Goal: Task Accomplishment & Management: Manage account settings

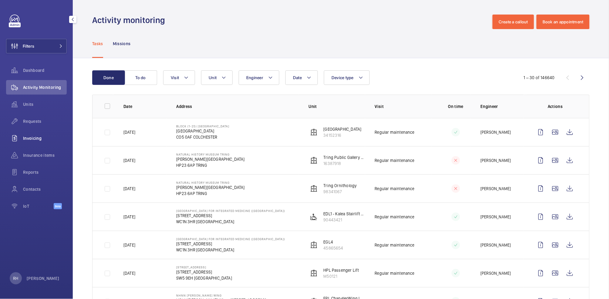
click at [31, 136] on span "Invoicing" at bounding box center [45, 138] width 44 height 6
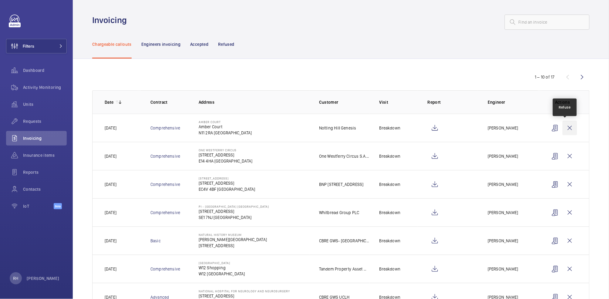
click at [565, 130] on wm-front-icon-button at bounding box center [569, 128] width 15 height 15
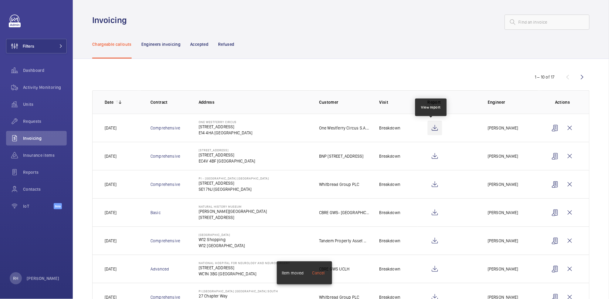
click at [432, 129] on wm-front-icon-button at bounding box center [434, 128] width 15 height 15
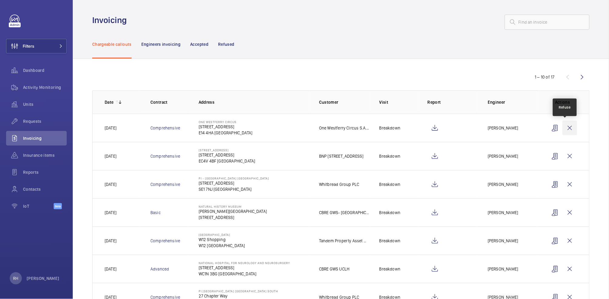
click at [564, 130] on wm-front-icon-button at bounding box center [569, 128] width 15 height 15
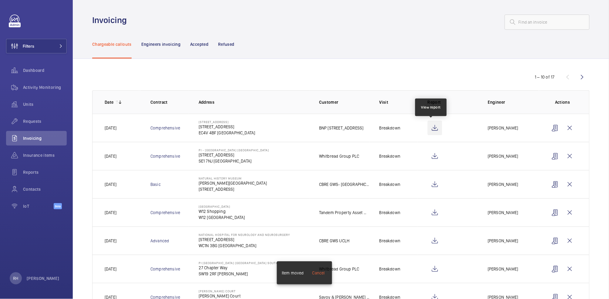
click at [434, 128] on wm-front-icon-button at bounding box center [434, 128] width 15 height 15
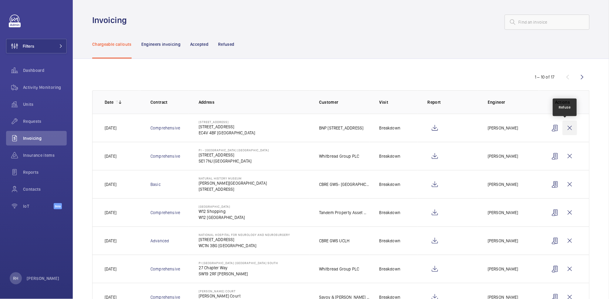
click at [566, 127] on wm-front-icon-button at bounding box center [569, 128] width 15 height 15
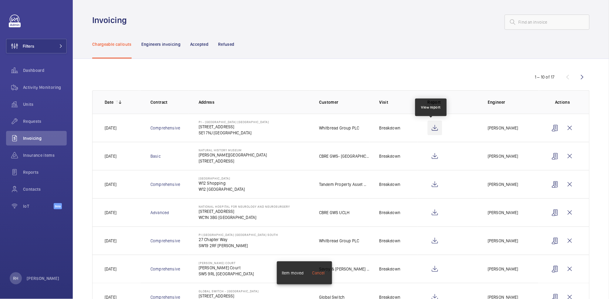
click at [434, 128] on wm-front-icon-button at bounding box center [434, 128] width 15 height 15
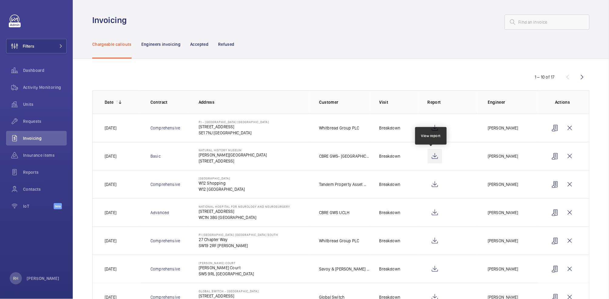
click at [432, 158] on wm-front-icon-button at bounding box center [434, 156] width 15 height 15
click at [430, 186] on wm-front-icon-button at bounding box center [434, 184] width 15 height 15
click at [563, 184] on wm-front-icon-button at bounding box center [569, 184] width 15 height 15
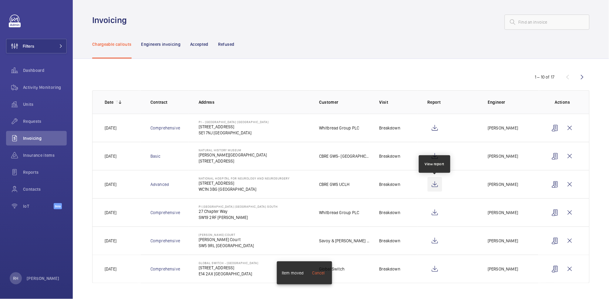
click at [435, 187] on wm-front-icon-button at bounding box center [434, 184] width 15 height 15
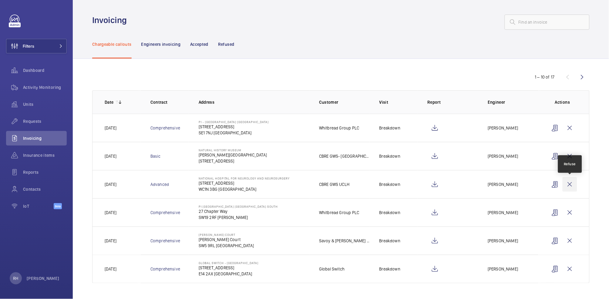
click at [569, 186] on wm-front-icon-button at bounding box center [569, 184] width 15 height 15
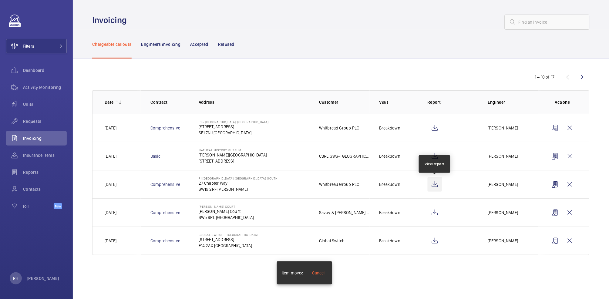
click at [437, 187] on wm-front-icon-button at bounding box center [434, 184] width 15 height 15
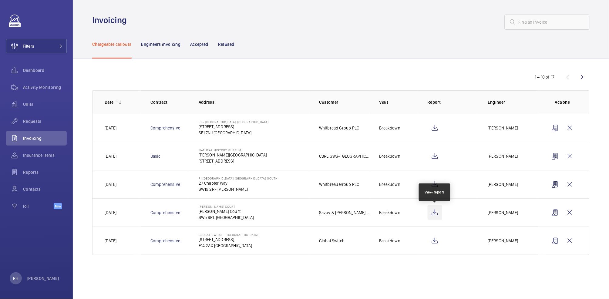
click at [436, 213] on wm-front-icon-button at bounding box center [434, 212] width 15 height 15
click at [568, 214] on wm-front-icon-button at bounding box center [569, 212] width 15 height 15
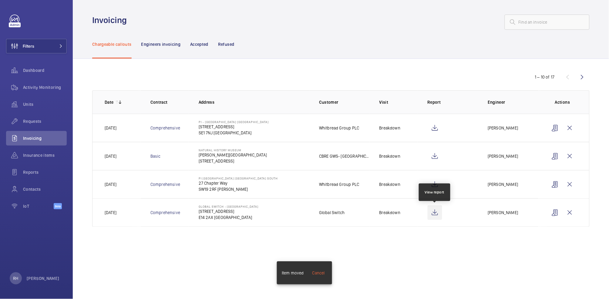
click at [437, 213] on wm-front-icon-button at bounding box center [434, 212] width 15 height 15
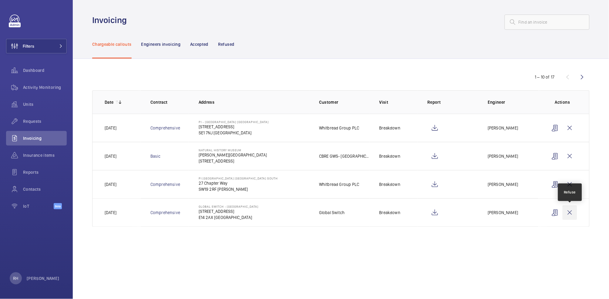
click at [568, 215] on wm-front-icon-button at bounding box center [569, 212] width 15 height 15
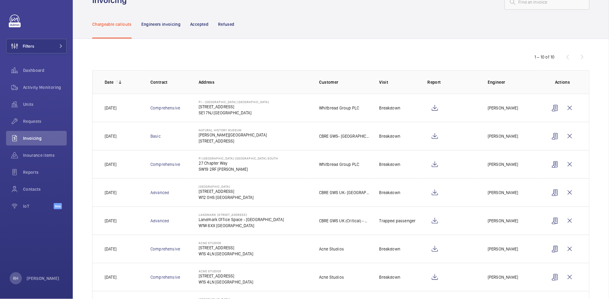
scroll to position [26, 0]
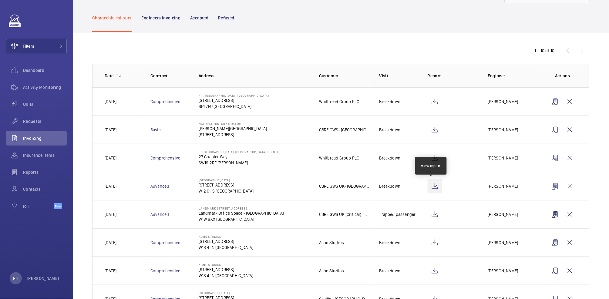
click at [430, 187] on wm-front-icon-button at bounding box center [434, 186] width 15 height 15
click at [432, 186] on wm-front-icon-button at bounding box center [434, 186] width 15 height 15
click at [433, 216] on wm-front-icon-button at bounding box center [434, 214] width 15 height 15
click at [567, 215] on wm-front-icon-button at bounding box center [569, 214] width 15 height 15
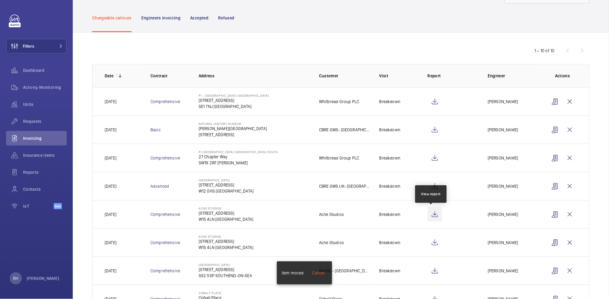
click at [433, 217] on wm-front-icon-button at bounding box center [434, 214] width 15 height 15
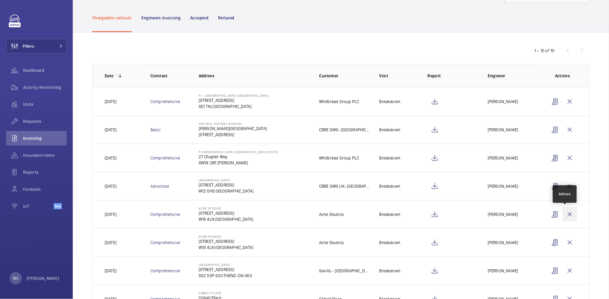
click at [565, 215] on wm-front-icon-button at bounding box center [569, 214] width 15 height 15
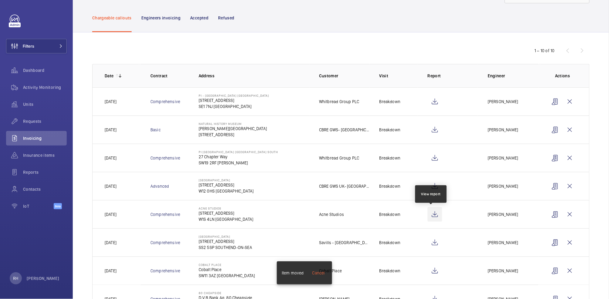
click at [436, 216] on wm-front-icon-button at bounding box center [434, 214] width 15 height 15
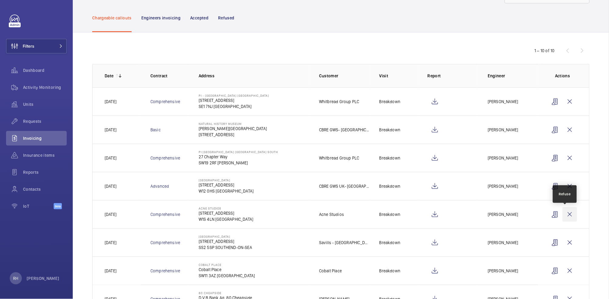
click at [566, 214] on wm-front-icon-button at bounding box center [569, 214] width 15 height 15
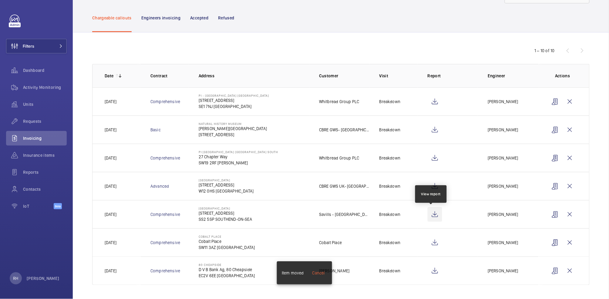
click at [433, 215] on wm-front-icon-button at bounding box center [434, 214] width 15 height 15
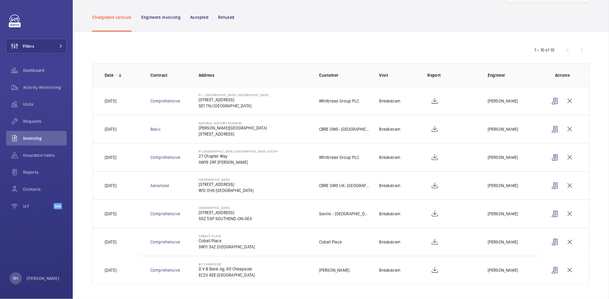
scroll to position [28, 0]
click at [433, 243] on wm-front-icon-button at bounding box center [434, 242] width 15 height 15
click at [433, 269] on wm-front-icon-button at bounding box center [434, 270] width 15 height 15
click at [567, 272] on wm-front-icon-button at bounding box center [569, 270] width 15 height 15
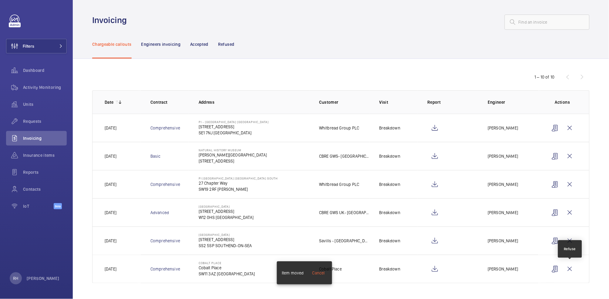
scroll to position [0, 0]
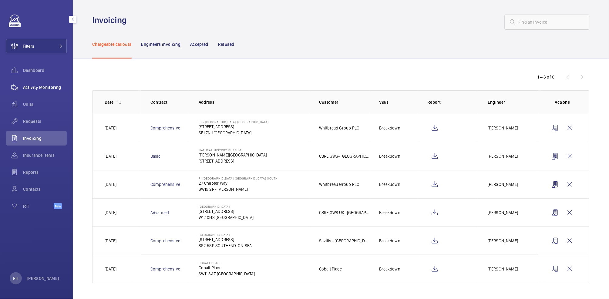
click at [47, 92] on div "Activity Monitoring" at bounding box center [36, 87] width 61 height 15
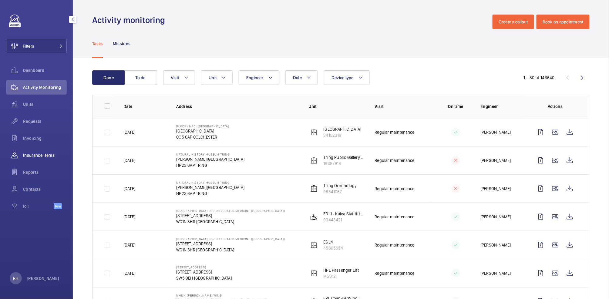
click at [34, 156] on span "Insurance items" at bounding box center [45, 155] width 44 height 6
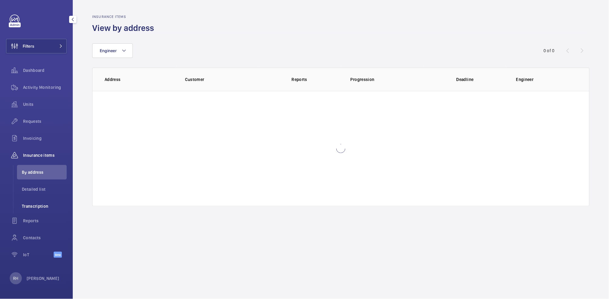
click at [42, 206] on span "Transcription" at bounding box center [44, 206] width 45 height 6
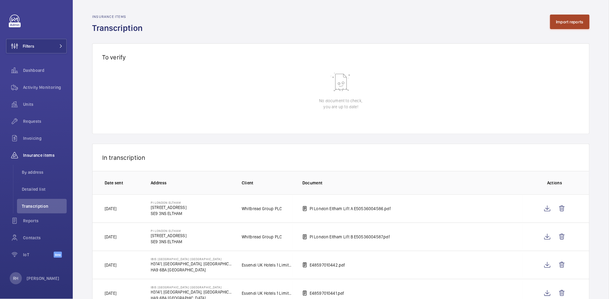
click at [559, 21] on button "Import reports" at bounding box center [570, 22] width 40 height 15
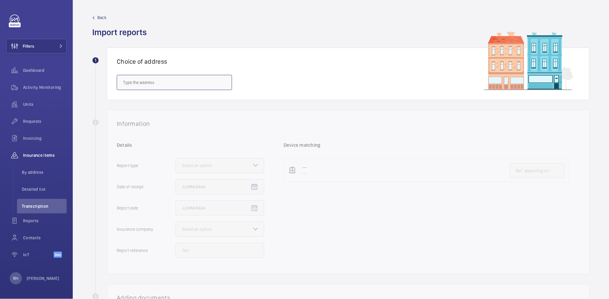
click at [194, 83] on input "text" at bounding box center [174, 82] width 115 height 15
click at [188, 101] on span "The Chenies Mews Imaging Centre - 51 Chenies Mews, LONDON WC1E 6HX" at bounding box center [174, 101] width 102 height 6
type input "The Chenies Mews Imaging Centre - 51 Chenies Mews, LONDON WC1E 6HX"
click at [224, 84] on mat-icon at bounding box center [223, 82] width 7 height 7
click at [198, 117] on span "The Hatter Cardiovascular Institute (UCLH) - 67 Chenies Mews, LONDON WC1E 6HX" at bounding box center [174, 116] width 102 height 6
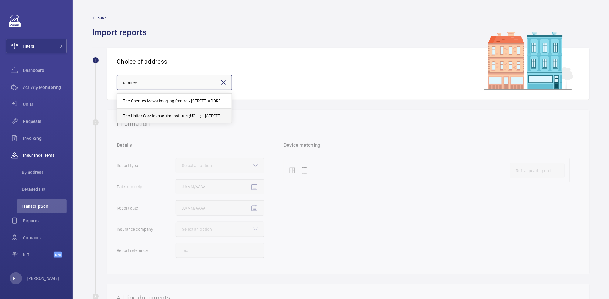
type input "The Hatter Cardiovascular Institute (UCLH) - 67 Chenies Mews, LONDON WC1E 6HX"
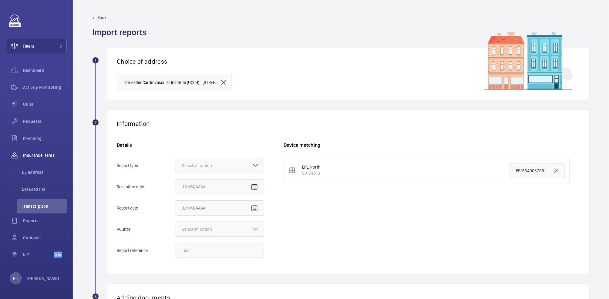
click at [224, 84] on mat-icon at bounding box center [223, 82] width 7 height 7
click at [205, 85] on input "text" at bounding box center [174, 82] width 115 height 15
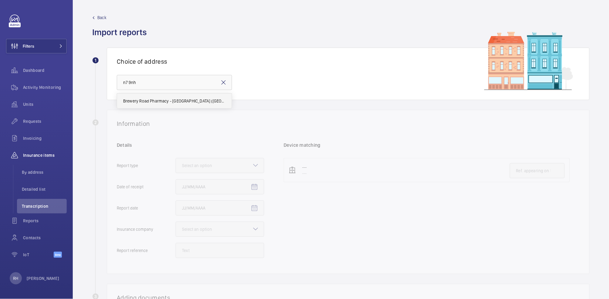
click at [198, 105] on mat-option "Brewery Road Pharmacy - UCLH (Fitzrovia), 14 Brewery Road Pharmacy, LONDON N7 9…" at bounding box center [174, 101] width 115 height 15
type input "Brewery Road Pharmacy - UCLH (Fitzrovia), 14 Brewery Road Pharmacy, LONDON N7 9…"
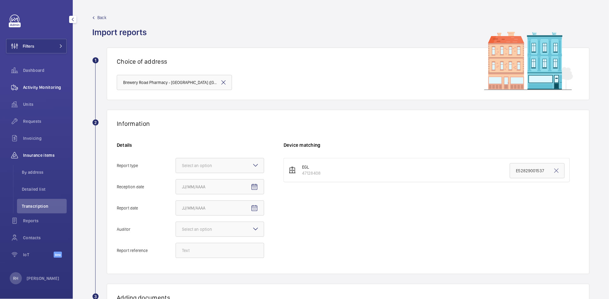
click at [39, 86] on span "Activity Monitoring" at bounding box center [45, 87] width 44 height 6
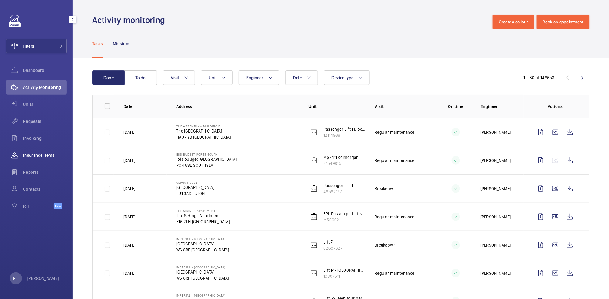
click at [38, 155] on span "Insurance items" at bounding box center [45, 155] width 44 height 6
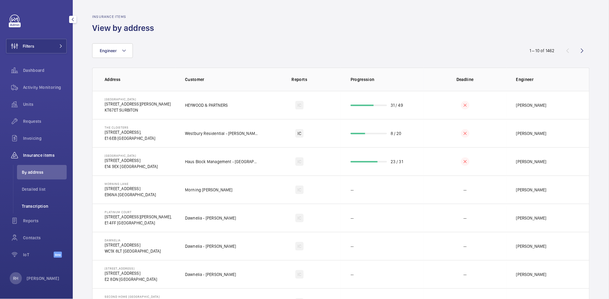
click at [41, 206] on span "Transcription" at bounding box center [44, 206] width 45 height 6
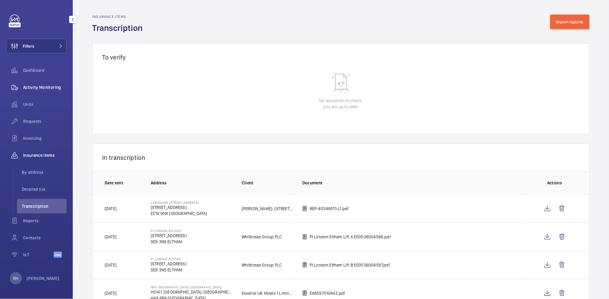
click at [46, 87] on span "Activity Monitoring" at bounding box center [45, 87] width 44 height 6
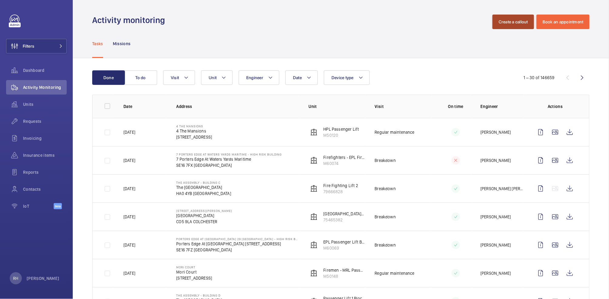
click at [503, 22] on button "Create a callout" at bounding box center [513, 22] width 42 height 15
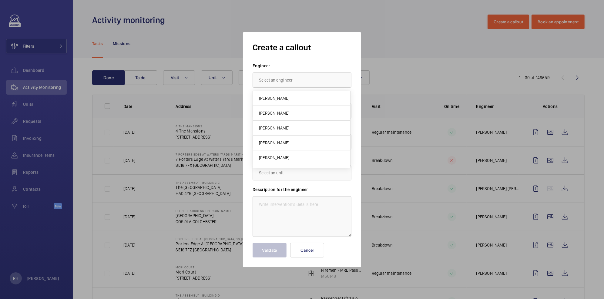
click at [339, 58] on div "Create a callout Engineer Task type Select a task type × Breakdown × Building U…" at bounding box center [302, 150] width 99 height 216
click at [305, 113] on div at bounding box center [302, 111] width 98 height 15
click at [317, 203] on textarea at bounding box center [302, 216] width 99 height 41
click at [293, 143] on input "text" at bounding box center [302, 141] width 99 height 15
click at [334, 127] on label "Building" at bounding box center [302, 128] width 99 height 6
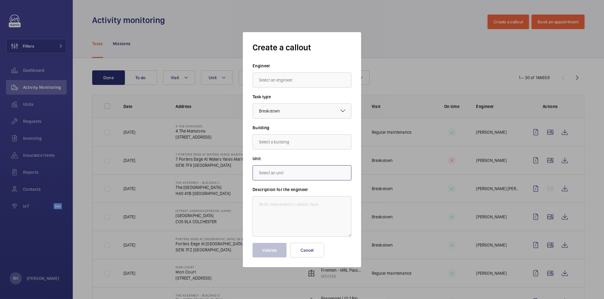
click at [292, 176] on input "text" at bounding box center [302, 172] width 99 height 15
click at [273, 210] on textarea at bounding box center [302, 216] width 99 height 41
drag, startPoint x: 258, startPoint y: 202, endPoint x: 321, endPoint y: 219, distance: 64.8
click at [321, 219] on textarea at bounding box center [302, 216] width 99 height 41
click at [402, 29] on div at bounding box center [302, 149] width 604 height 299
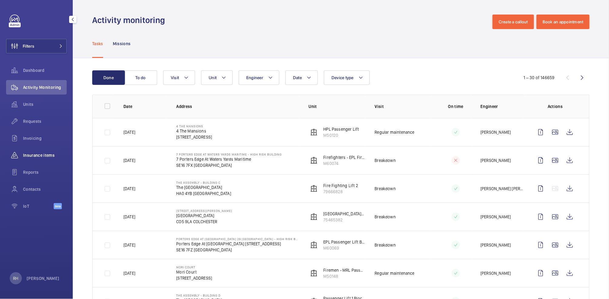
click at [40, 155] on span "Insurance items" at bounding box center [45, 155] width 44 height 6
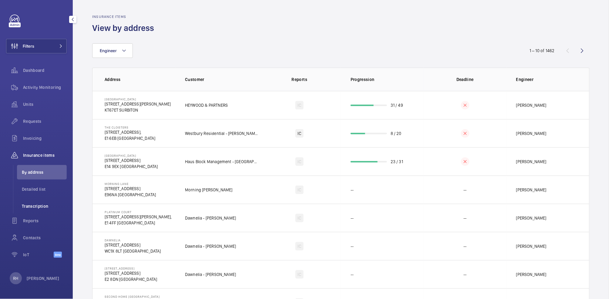
click at [43, 202] on li "Transcription" at bounding box center [42, 206] width 50 height 15
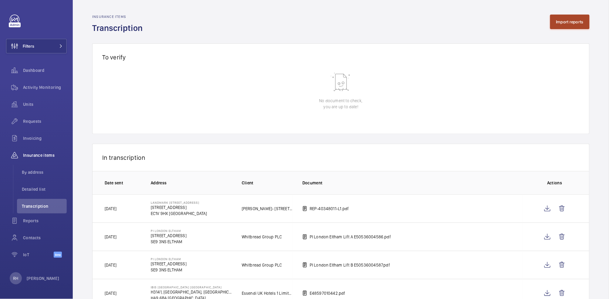
click at [564, 18] on button "Import reports" at bounding box center [570, 22] width 40 height 15
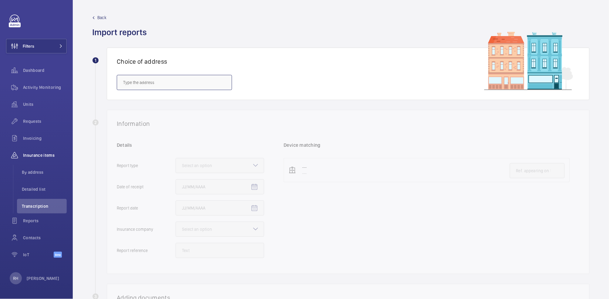
click at [179, 85] on input "text" at bounding box center [174, 82] width 115 height 15
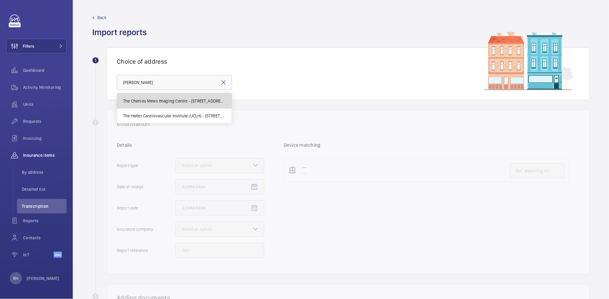
click at [211, 103] on span "The Chenies Mews Imaging Centre - 51 Chenies Mews, LONDON WC1E 6HX" at bounding box center [174, 101] width 102 height 6
type input "The Chenies Mews Imaging Centre - 51 Chenies Mews, LONDON WC1E 6HX"
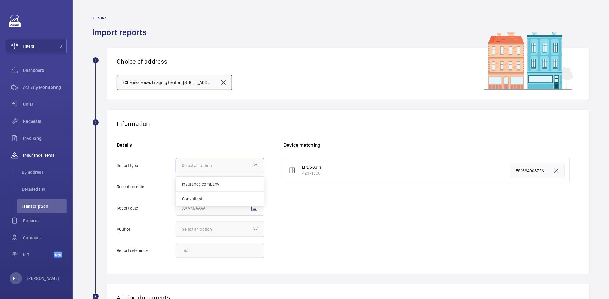
click at [233, 166] on div at bounding box center [220, 165] width 88 height 15
click at [176, 166] on input "Report type Select an option Insurance company Consultant" at bounding box center [176, 165] width 0 height 15
click at [233, 184] on span "Insurance company" at bounding box center [220, 184] width 76 height 6
click at [176, 173] on input "Report type Select an option Insurance company Consultant" at bounding box center [176, 165] width 0 height 15
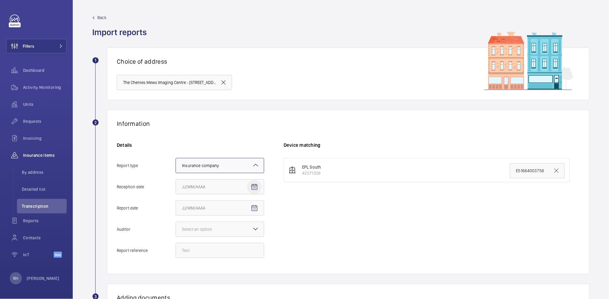
click at [254, 186] on mat-icon "Open calendar" at bounding box center [254, 186] width 7 height 7
click at [197, 148] on span "18" at bounding box center [196, 146] width 11 height 11
type input "8/18/2025"
click at [253, 209] on mat-icon "Open calendar" at bounding box center [254, 208] width 7 height 7
click at [230, 145] on span "7" at bounding box center [232, 143] width 11 height 11
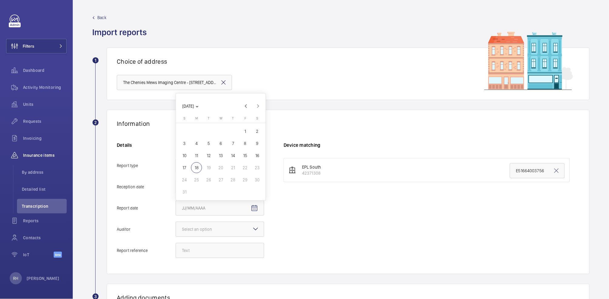
type input "8/7/2025"
click at [253, 229] on mat-icon at bounding box center [255, 228] width 7 height 7
click at [176, 229] on input "Auditor Select an option" at bounding box center [176, 229] width 0 height 15
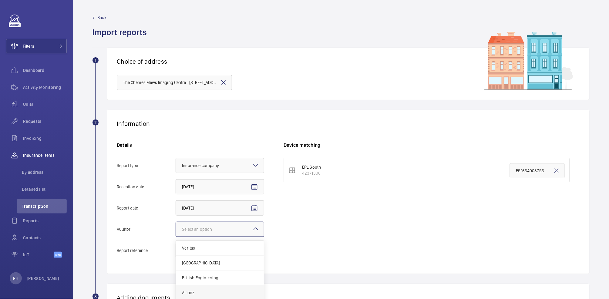
click at [212, 290] on span "Allianz" at bounding box center [220, 292] width 76 height 6
click at [176, 236] on input "Auditor Select an option Veritas Zurich British Engineering Allianz Other" at bounding box center [176, 229] width 0 height 15
drag, startPoint x: 201, startPoint y: 256, endPoint x: 211, endPoint y: 259, distance: 10.1
click at [201, 256] on input "Report reference" at bounding box center [220, 250] width 89 height 15
paste input "E51664003756"
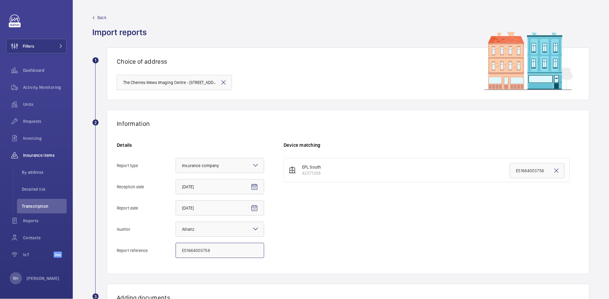
type input "E51664003756"
click at [553, 171] on mat-icon at bounding box center [556, 170] width 7 height 7
paste input "E51664003756"
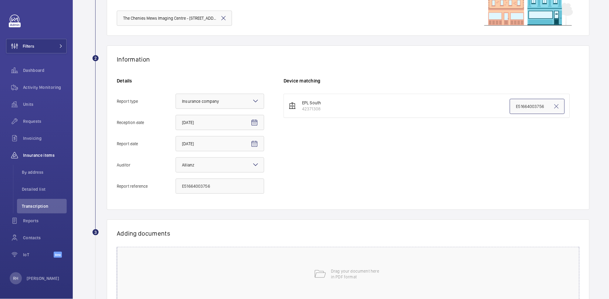
scroll to position [107, 0]
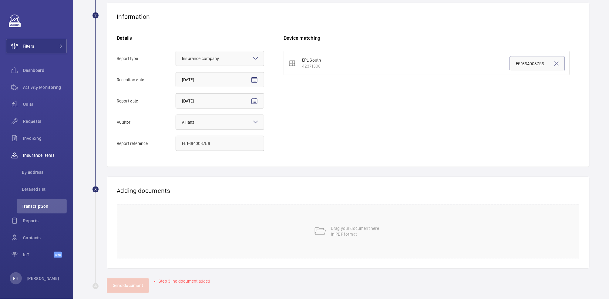
type input "E51664003756"
click at [368, 234] on p "Drag your document here in PDF format" at bounding box center [357, 231] width 52 height 12
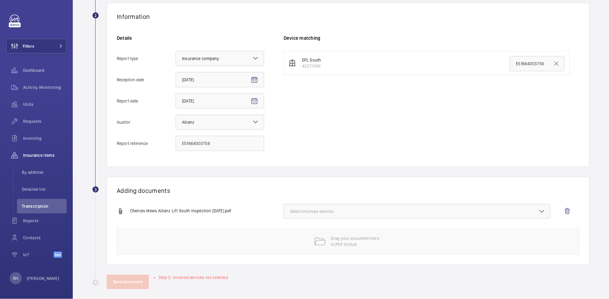
click at [373, 211] on span "Select involved devices" at bounding box center [417, 211] width 254 height 6
click at [313, 231] on span "42371308" at bounding box center [417, 230] width 235 height 6
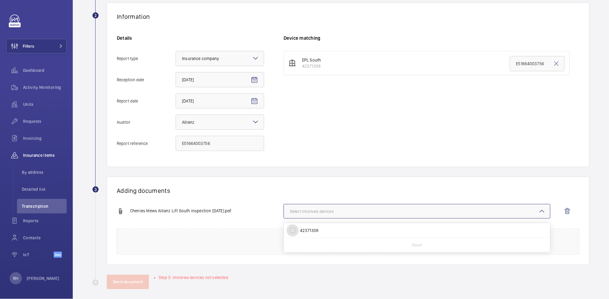
click at [299, 231] on input "42371308" at bounding box center [292, 230] width 12 height 12
checkbox input "true"
click at [252, 205] on div "Chenies Mews Allianz Lift South inspection Aug 2025.pdf 1 device out of 1 invol…" at bounding box center [346, 216] width 458 height 24
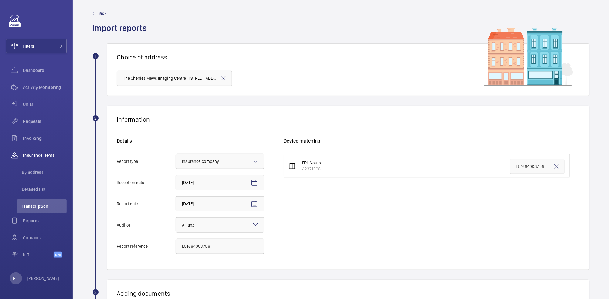
scroll to position [0, 0]
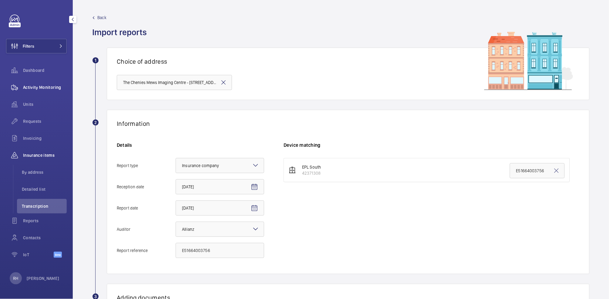
click at [44, 89] on span "Activity Monitoring" at bounding box center [45, 87] width 44 height 6
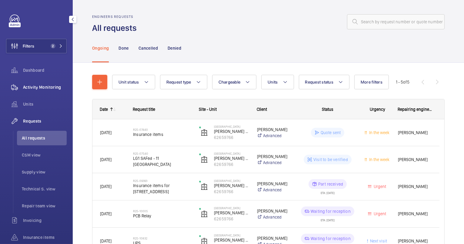
scroll to position [27, 0]
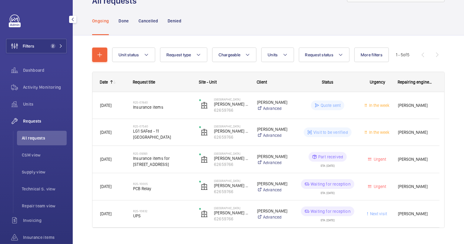
drag, startPoint x: 38, startPoint y: 86, endPoint x: 53, endPoint y: 78, distance: 17.0
click at [38, 86] on span "Activity Monitoring" at bounding box center [45, 87] width 44 height 6
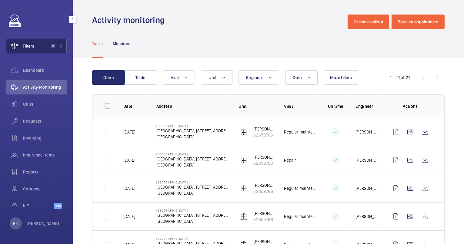
click at [41, 46] on button "Filters 2" at bounding box center [36, 46] width 61 height 15
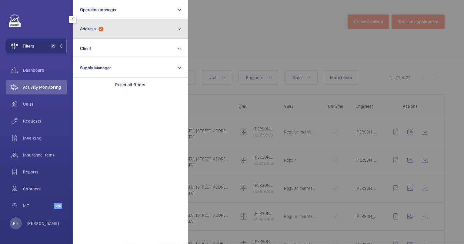
click at [126, 29] on button "Address 2" at bounding box center [130, 28] width 115 height 19
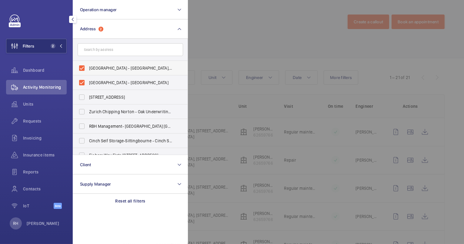
click at [99, 70] on span "Northdown House - Northdown House, 11-21 Northdown Street, LONDON N1 8BN" at bounding box center [130, 68] width 83 height 6
click at [88, 70] on input "Northdown House - Northdown House, 11-21 Northdown Street, LONDON N1 8BN" at bounding box center [82, 68] width 12 height 12
checkbox input "false"
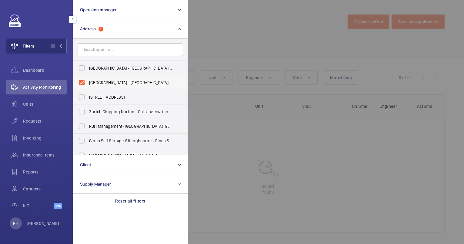
click at [101, 82] on span "Northdown House - Northdown House, LONDON N1 9BN" at bounding box center [130, 83] width 83 height 6
click at [88, 82] on input "Northdown House - Northdown House, LONDON N1 9BN" at bounding box center [82, 83] width 12 height 12
checkbox input "false"
drag, startPoint x: 217, startPoint y: 10, endPoint x: 200, endPoint y: 6, distance: 17.3
click at [217, 11] on div at bounding box center [420, 122] width 464 height 244
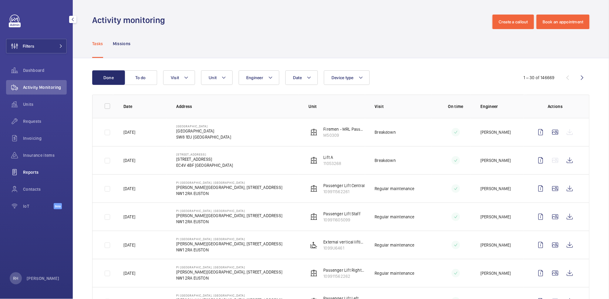
click at [39, 175] on span "Reports" at bounding box center [45, 172] width 44 height 6
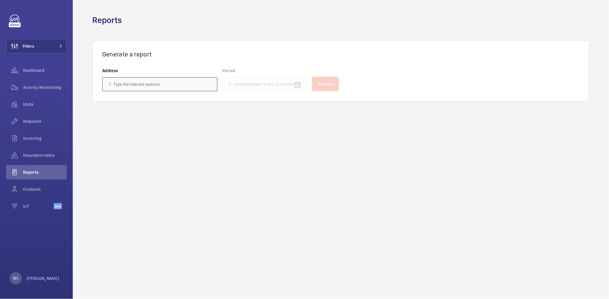
click at [138, 85] on input "text" at bounding box center [159, 84] width 115 height 14
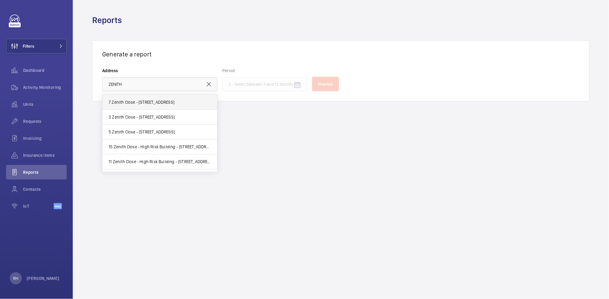
click at [156, 105] on mat-option "7 Zenith Close - [STREET_ADDRESS]" at bounding box center [159, 102] width 115 height 15
type input "7 Zenith Close - [STREET_ADDRESS]"
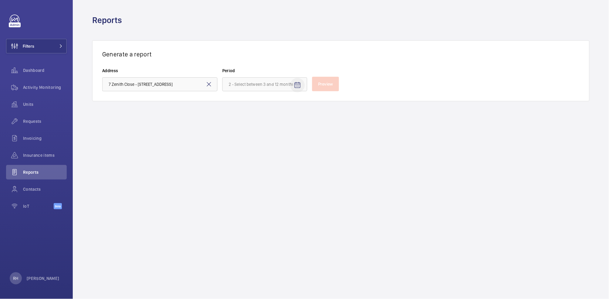
click at [296, 87] on mat-icon "Open calendar" at bounding box center [297, 85] width 7 height 7
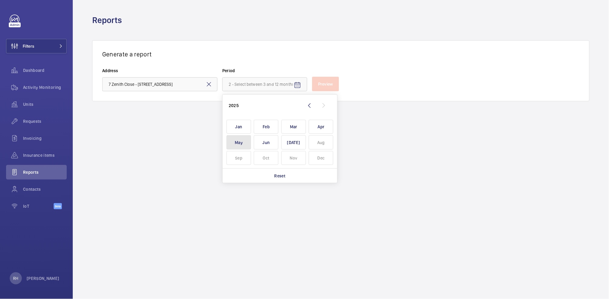
click at [239, 143] on span "May" at bounding box center [238, 142] width 25 height 14
click at [292, 144] on span "[DATE]" at bounding box center [293, 142] width 25 height 14
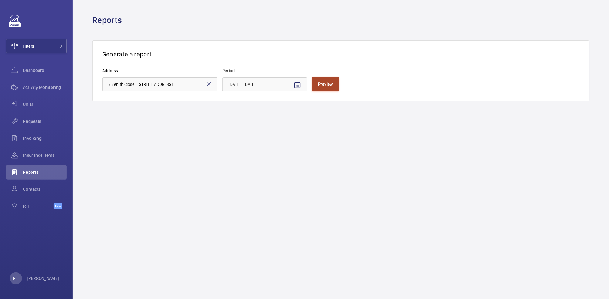
click at [324, 87] on button "Preview" at bounding box center [325, 84] width 27 height 15
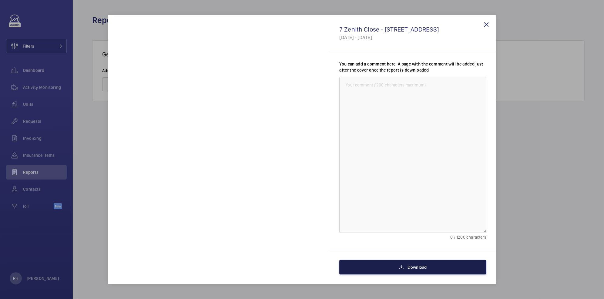
click at [401, 269] on mat-icon at bounding box center [401, 266] width 5 height 7
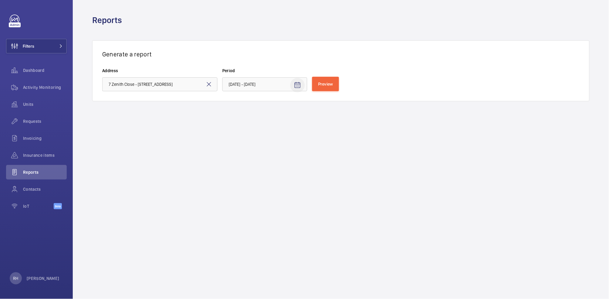
click at [296, 85] on mat-icon "Open calendar" at bounding box center [297, 85] width 7 height 7
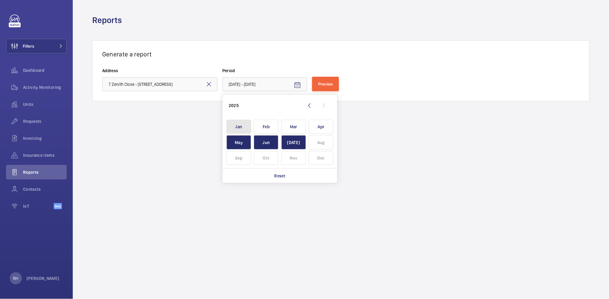
click at [241, 127] on span "Jan" at bounding box center [238, 127] width 25 height 14
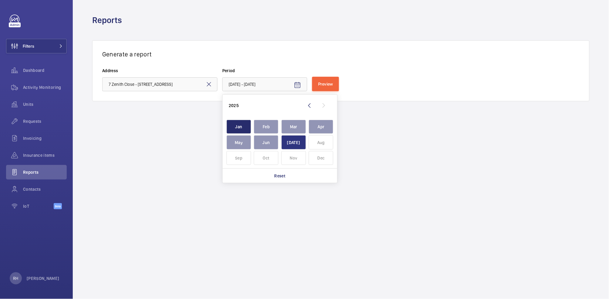
click at [299, 144] on span "Jul" at bounding box center [293, 142] width 25 height 14
type input "January 2025 - July 2025"
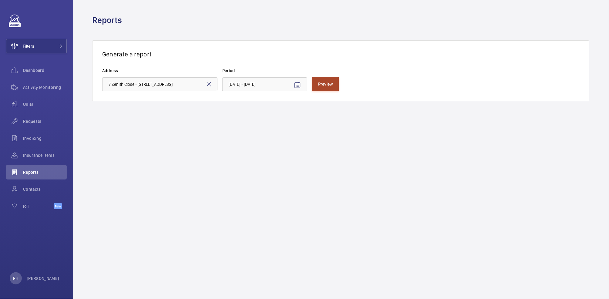
click at [327, 88] on button "Preview" at bounding box center [325, 84] width 27 height 15
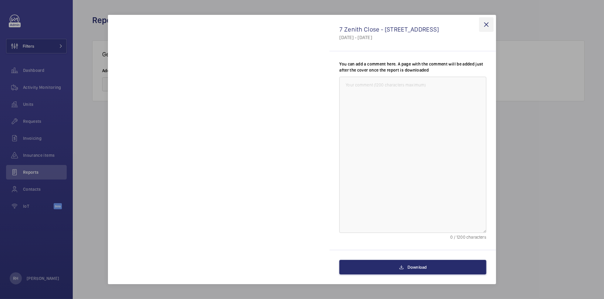
click at [486, 26] on wm-front-icon-button at bounding box center [486, 24] width 15 height 15
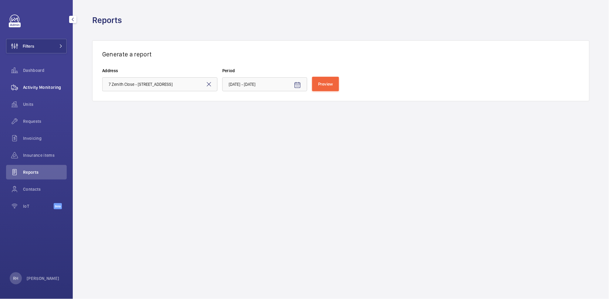
click at [47, 91] on div "Activity Monitoring" at bounding box center [36, 87] width 61 height 15
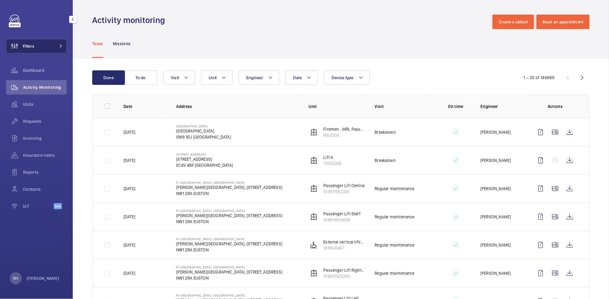
drag, startPoint x: 30, startPoint y: 44, endPoint x: 59, endPoint y: 42, distance: 29.2
click at [30, 44] on span "Filters" at bounding box center [29, 46] width 12 height 6
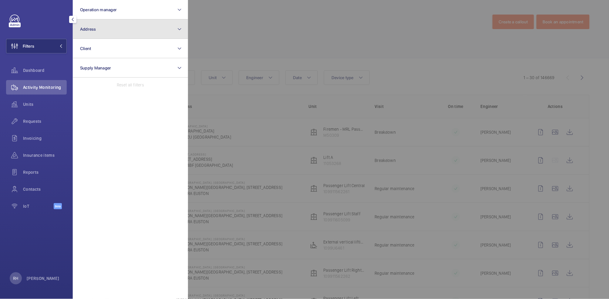
click at [125, 30] on button "Address" at bounding box center [130, 28] width 115 height 19
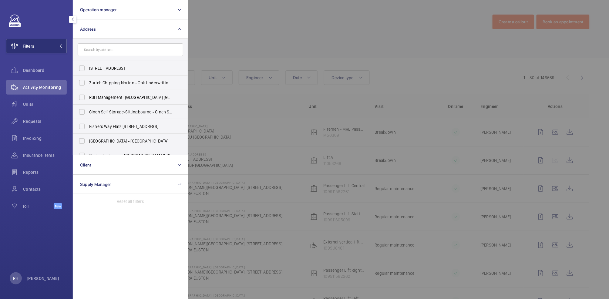
click at [230, 19] on div at bounding box center [492, 149] width 609 height 299
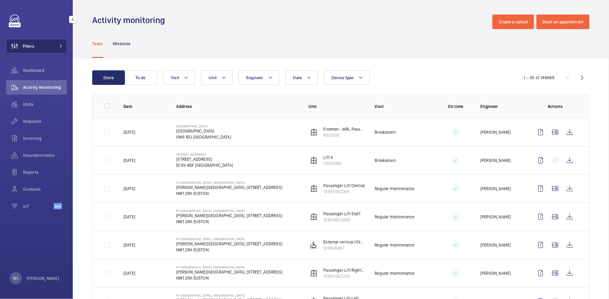
click at [46, 49] on button "Filters" at bounding box center [36, 46] width 61 height 15
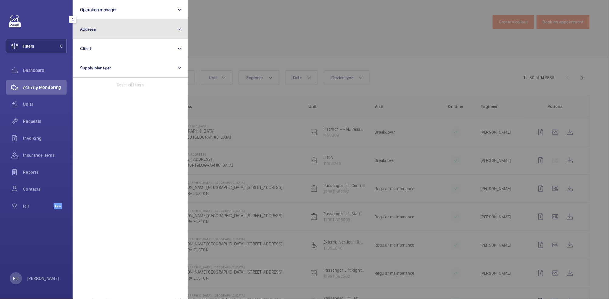
click at [113, 34] on button "Address" at bounding box center [130, 28] width 115 height 19
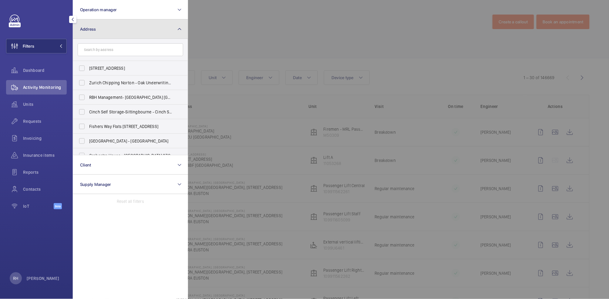
click at [159, 28] on button "Address" at bounding box center [130, 28] width 115 height 19
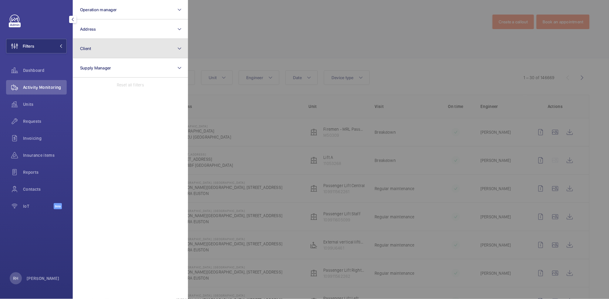
click at [115, 50] on button "Client" at bounding box center [130, 48] width 115 height 19
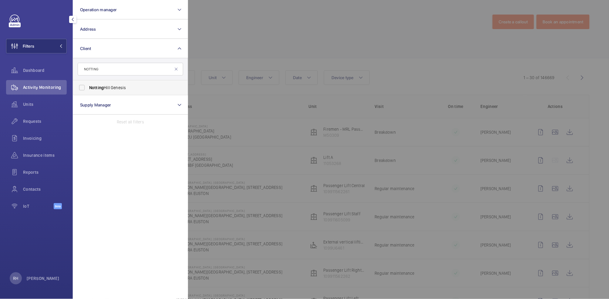
type input "NOTTING"
click at [116, 90] on span "Notting Hill Genesis" at bounding box center [130, 88] width 83 height 6
click at [88, 90] on input "Notting Hill Genesis" at bounding box center [82, 88] width 12 height 12
checkbox input "true"
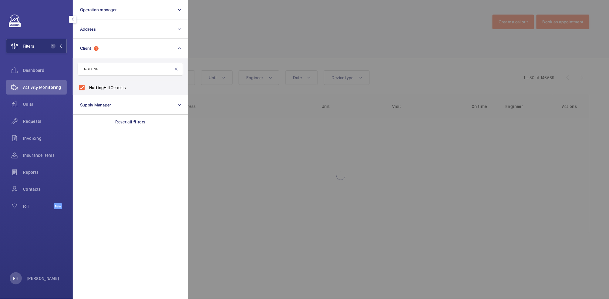
click at [256, 37] on div at bounding box center [492, 149] width 609 height 299
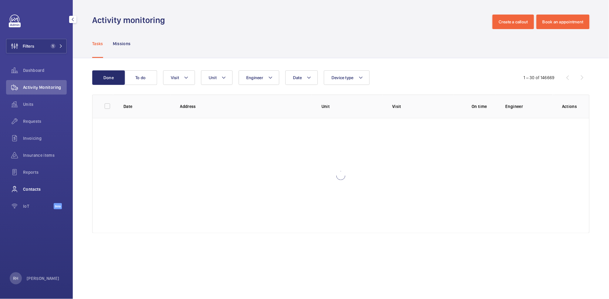
click at [34, 188] on span "Contacts" at bounding box center [45, 189] width 44 height 6
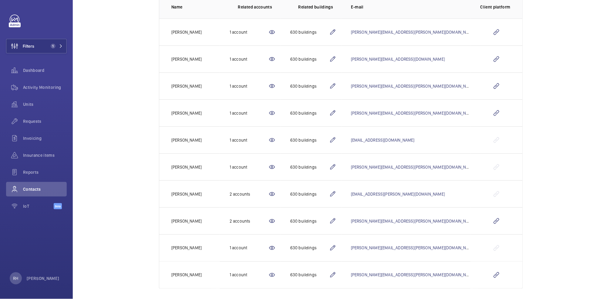
scroll to position [98, 0]
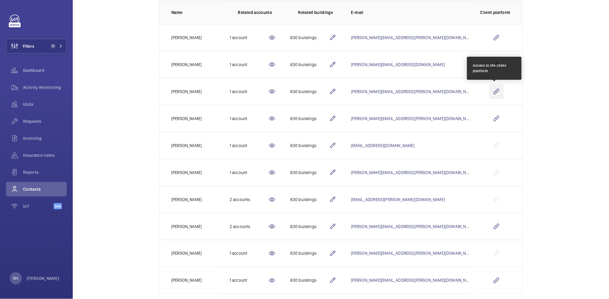
click at [495, 94] on wm-front-icon-button at bounding box center [496, 91] width 15 height 15
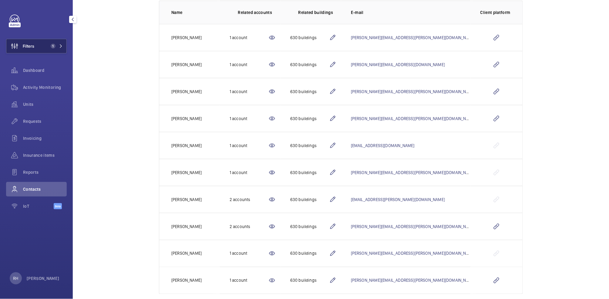
click at [44, 47] on button "Filters 1" at bounding box center [36, 46] width 61 height 15
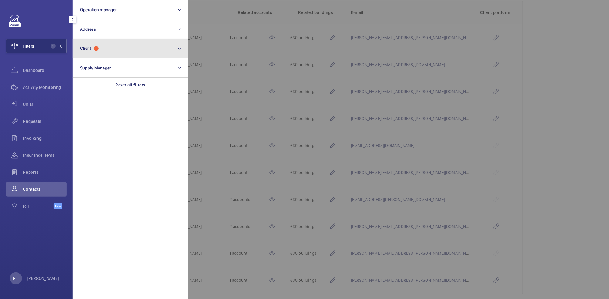
click at [105, 49] on button "Client 1" at bounding box center [130, 48] width 115 height 19
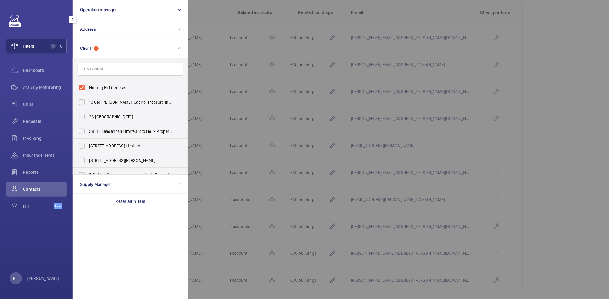
click at [231, 13] on div at bounding box center [492, 149] width 609 height 299
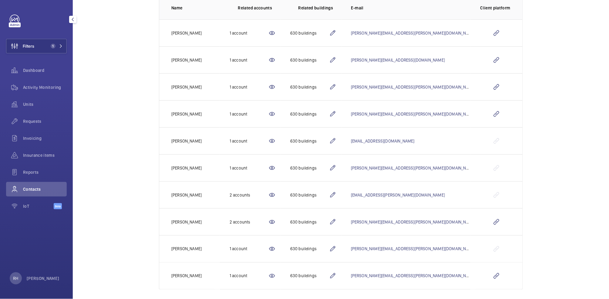
scroll to position [108, 0]
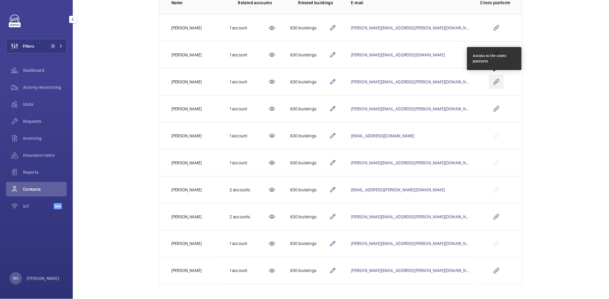
click at [495, 82] on wm-front-icon-button at bounding box center [496, 82] width 15 height 15
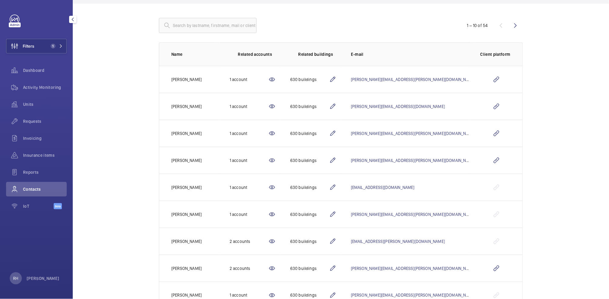
scroll to position [0, 0]
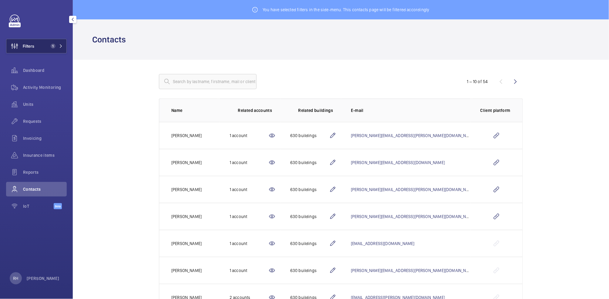
click at [52, 44] on span "1" at bounding box center [53, 46] width 5 height 5
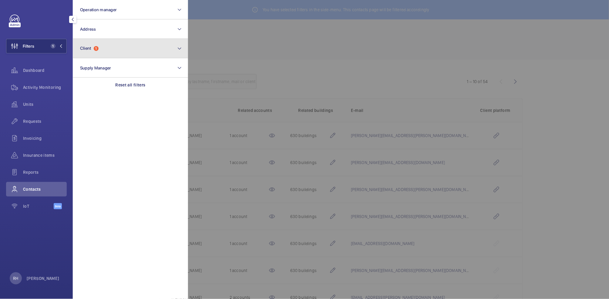
click at [97, 48] on span "1" at bounding box center [96, 48] width 5 height 5
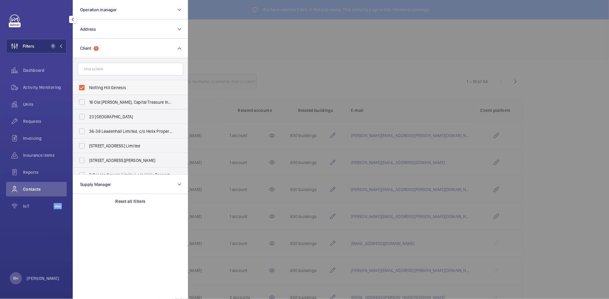
click at [104, 87] on span "Notting Hill Genesis" at bounding box center [130, 88] width 83 height 6
click at [88, 87] on input "Notting Hill Genesis" at bounding box center [82, 88] width 12 height 12
checkbox input "false"
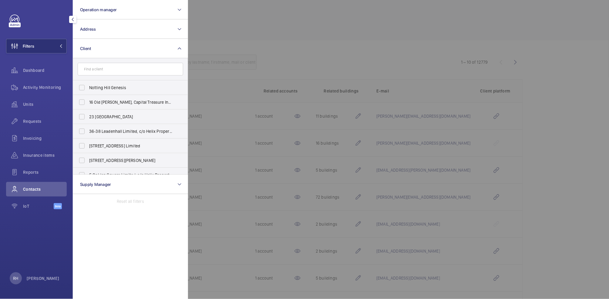
click at [214, 26] on div at bounding box center [492, 149] width 609 height 299
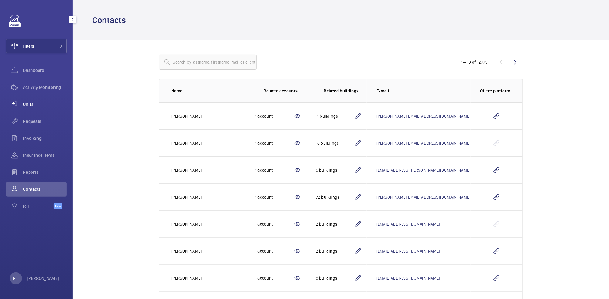
click at [32, 99] on div "Units" at bounding box center [36, 104] width 61 height 15
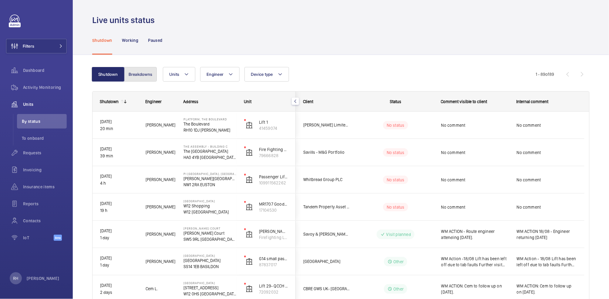
click at [150, 76] on button "Breakdowns" at bounding box center [140, 74] width 33 height 15
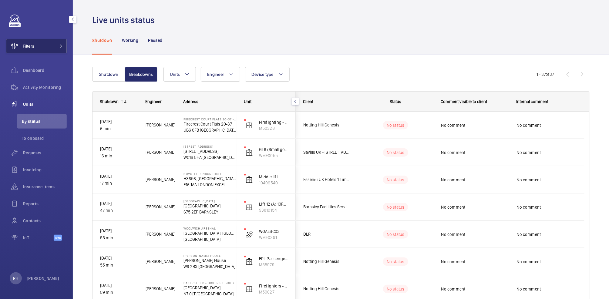
click at [43, 46] on button "Filters" at bounding box center [36, 46] width 61 height 15
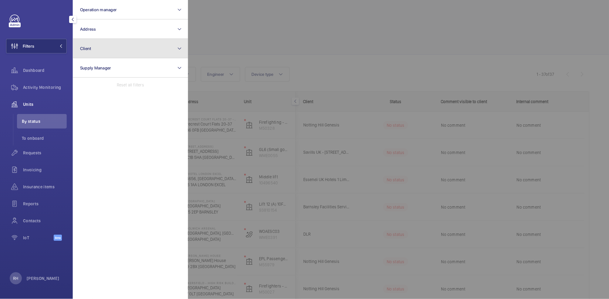
click at [111, 51] on button "Client" at bounding box center [130, 48] width 115 height 19
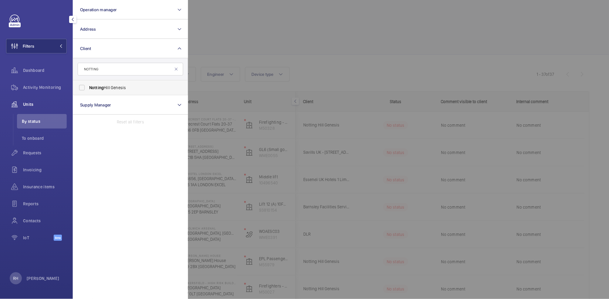
type input "NOTTING"
click at [110, 89] on span "Notting Hill Genesis" at bounding box center [130, 88] width 83 height 6
click at [88, 89] on input "Notting Hill Genesis" at bounding box center [82, 88] width 12 height 12
checkbox input "true"
click at [240, 39] on div at bounding box center [492, 149] width 609 height 299
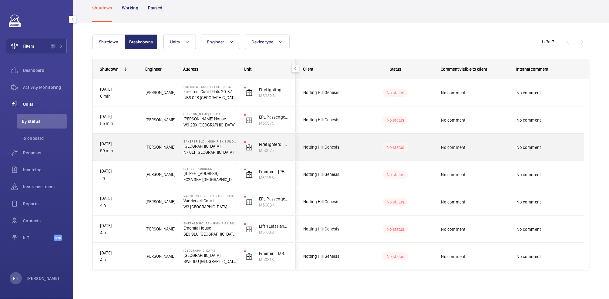
scroll to position [33, 0]
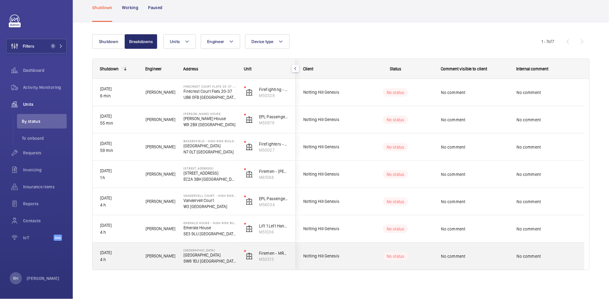
click at [183, 258] on div "Charmouth House Charmouth House SW8 1EU LONDON" at bounding box center [206, 256] width 60 height 27
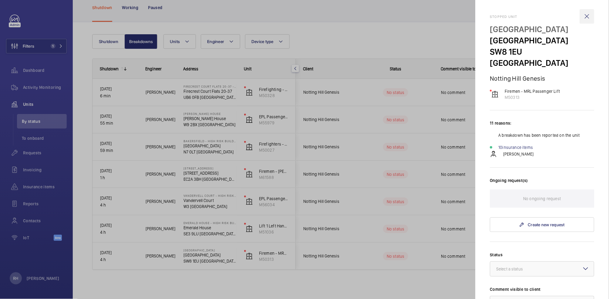
click at [583, 16] on wm-front-icon-button at bounding box center [587, 16] width 15 height 15
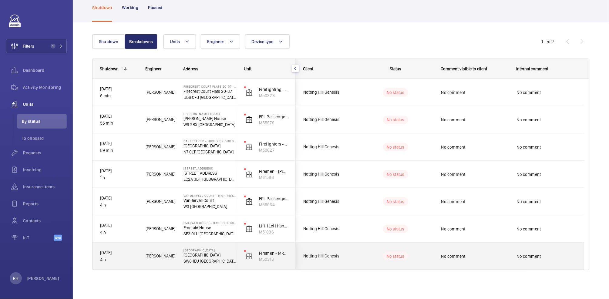
click at [490, 250] on div "No comment" at bounding box center [475, 256] width 68 height 14
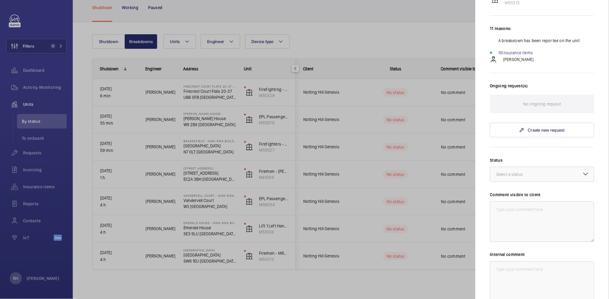
scroll to position [101, 0]
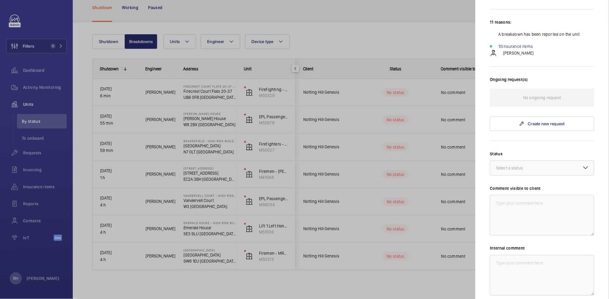
click at [507, 151] on label "Status" at bounding box center [542, 154] width 104 height 6
drag, startPoint x: 511, startPoint y: 156, endPoint x: 516, endPoint y: 161, distance: 6.9
click at [511, 165] on div "Select a status" at bounding box center [517, 168] width 42 height 6
click at [527, 221] on span "Visit planned" at bounding box center [542, 224] width 92 height 6
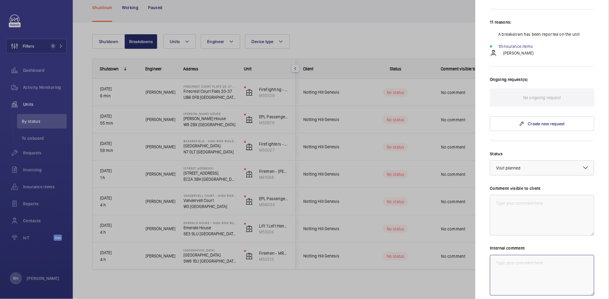
click at [531, 260] on textarea at bounding box center [542, 275] width 104 height 41
type textarea "a"
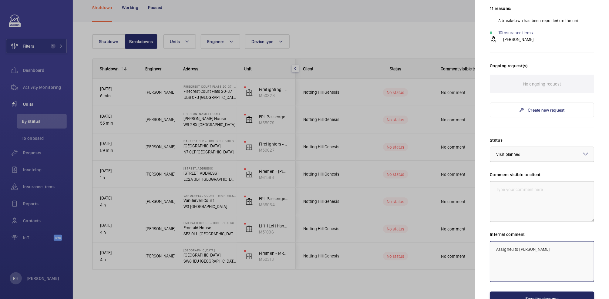
type textarea "Assigned to Luke R"
click at [549, 292] on button "Save the changes" at bounding box center [542, 299] width 104 height 15
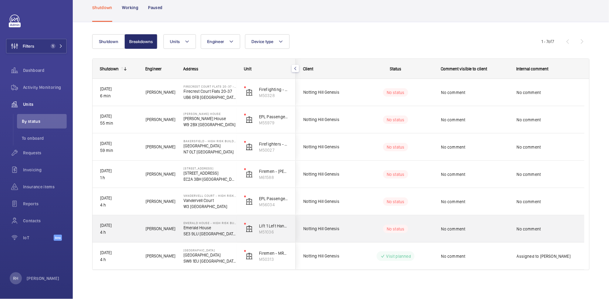
click at [194, 229] on p "Emerald House" at bounding box center [209, 228] width 53 height 6
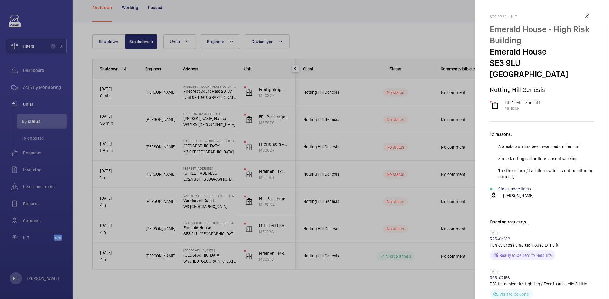
drag, startPoint x: 202, startPoint y: 233, endPoint x: 241, endPoint y: 224, distance: 39.2
click at [203, 233] on div at bounding box center [304, 149] width 609 height 299
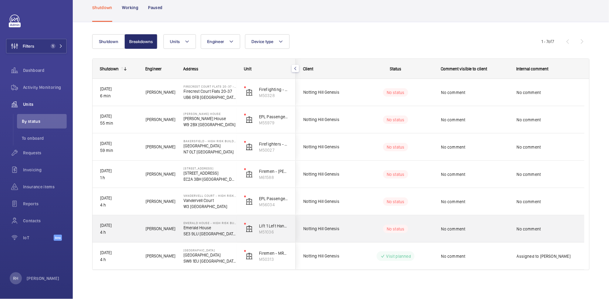
click at [497, 229] on span "No comment" at bounding box center [475, 229] width 68 height 6
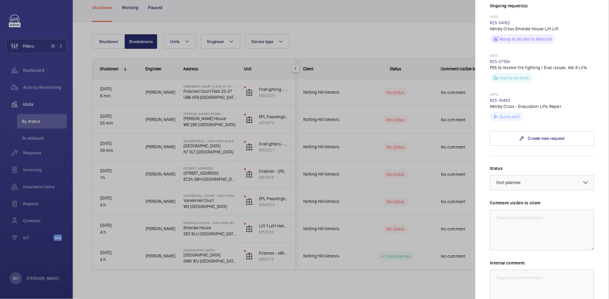
scroll to position [216, 0]
click at [524, 269] on textarea at bounding box center [542, 289] width 104 height 41
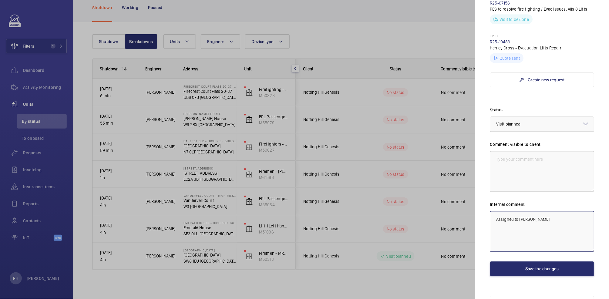
scroll to position [275, 0]
type textarea "Assigned to Mike Lyons"
click at [556, 261] on button "Save the changes" at bounding box center [542, 268] width 104 height 15
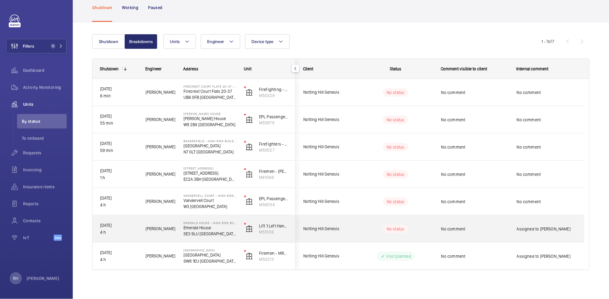
click at [492, 229] on span "No comment" at bounding box center [475, 229] width 68 height 6
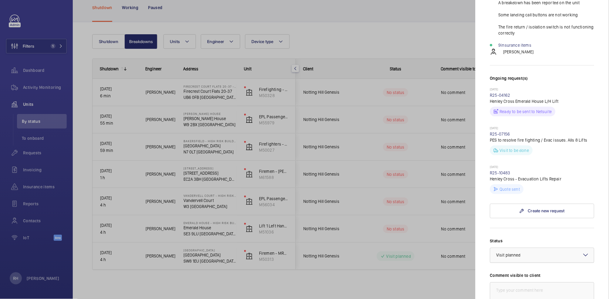
scroll to position [144, 0]
click at [527, 247] on div at bounding box center [542, 254] width 104 height 15
drag, startPoint x: 517, startPoint y: 268, endPoint x: 531, endPoint y: 248, distance: 24.2
click at [517, 278] on span "Part ordered" at bounding box center [542, 281] width 92 height 6
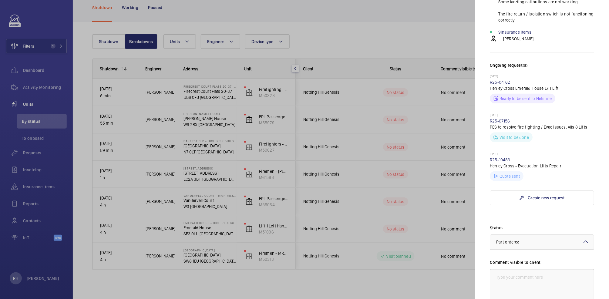
scroll to position [200, 0]
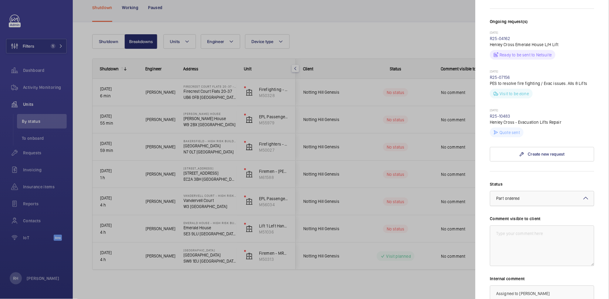
click at [557, 191] on div at bounding box center [542, 198] width 104 height 15
click at [523, 251] on span "Visit planned" at bounding box center [542, 254] width 92 height 6
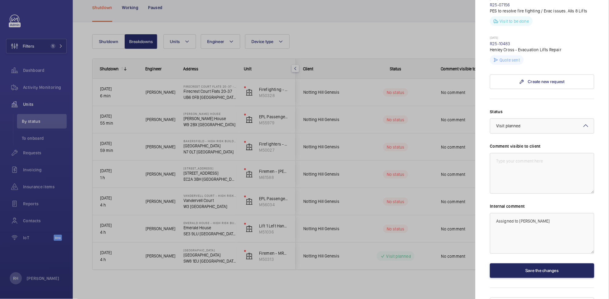
scroll to position [275, 0]
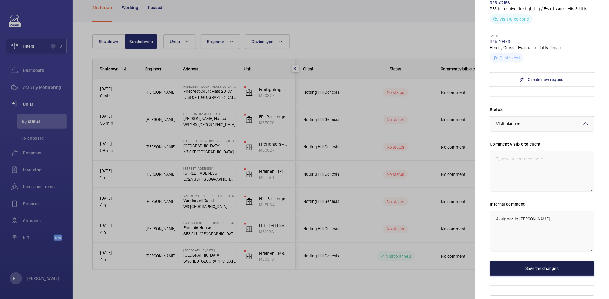
click at [554, 262] on button "Save the changes" at bounding box center [542, 268] width 104 height 15
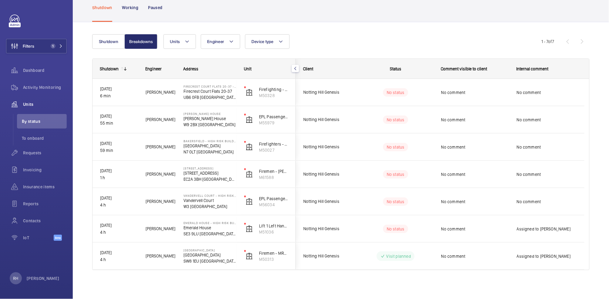
scroll to position [0, 0]
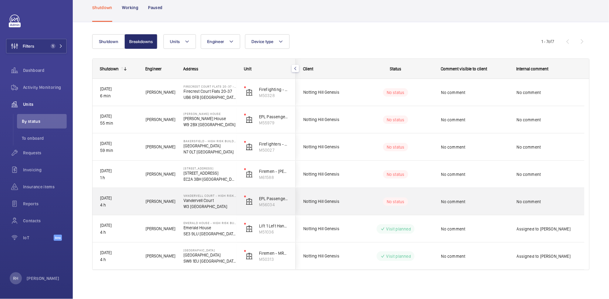
click at [183, 205] on p "W3 7EU LONDON" at bounding box center [209, 206] width 53 height 6
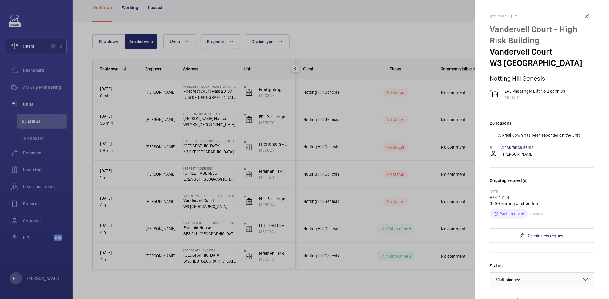
drag, startPoint x: 491, startPoint y: 62, endPoint x: 518, endPoint y: 63, distance: 27.0
click at [519, 63] on p "W3 7EU LONDON" at bounding box center [542, 62] width 104 height 11
copy p "W3 7EU"
drag, startPoint x: 424, startPoint y: 42, endPoint x: 425, endPoint y: 70, distance: 27.9
click at [424, 42] on div at bounding box center [304, 149] width 609 height 299
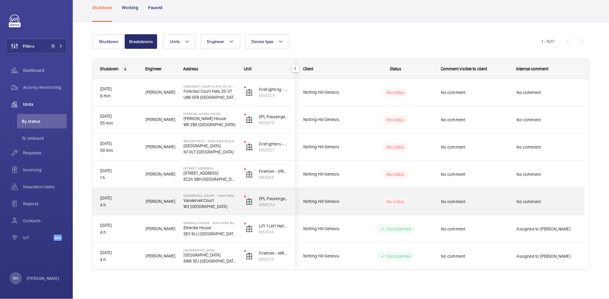
click at [466, 199] on span "No comment" at bounding box center [475, 202] width 68 height 6
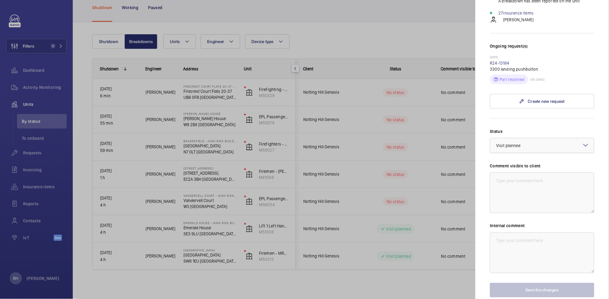
scroll to position [135, 0]
click at [517, 135] on wm-front-input-dropdown "Status Select a status × Visit planned ×" at bounding box center [542, 140] width 104 height 25
click at [517, 147] on span "Visit planned" at bounding box center [508, 145] width 25 height 5
click at [523, 172] on span "Part ordered" at bounding box center [542, 171] width 92 height 6
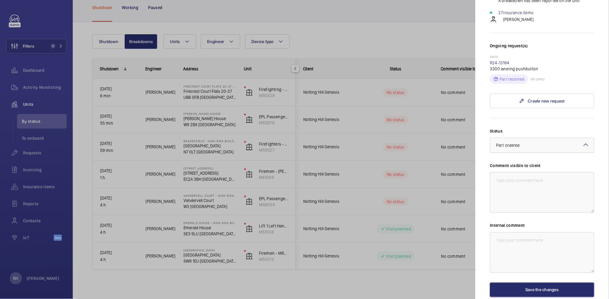
click at [523, 146] on div "× Part ordered" at bounding box center [515, 145] width 39 height 6
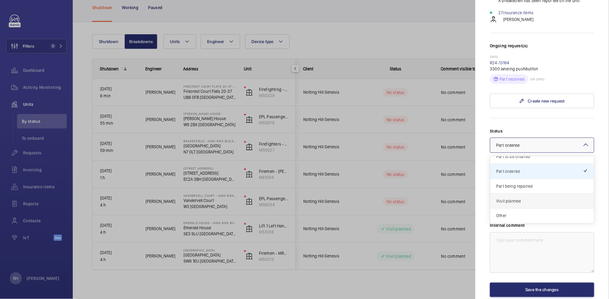
click at [521, 200] on span "Visit planned" at bounding box center [542, 201] width 92 height 6
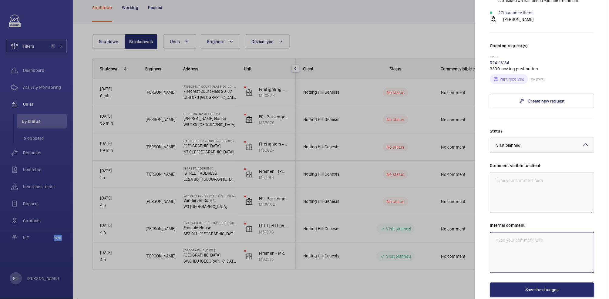
click at [522, 246] on textarea at bounding box center [542, 252] width 104 height 41
type textarea "Assigned to Levi"
click at [562, 290] on button "Save the changes" at bounding box center [542, 290] width 104 height 15
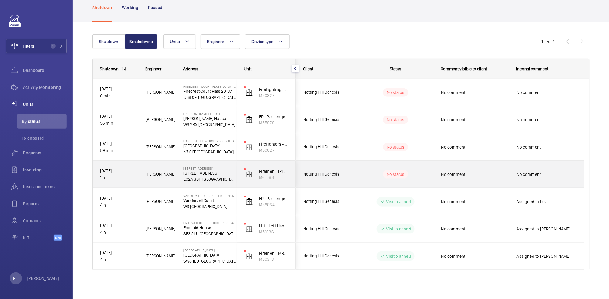
click at [180, 178] on div "3 Bowl Court 3 Bowl Court EC2A 3BH LONDON" at bounding box center [206, 174] width 60 height 27
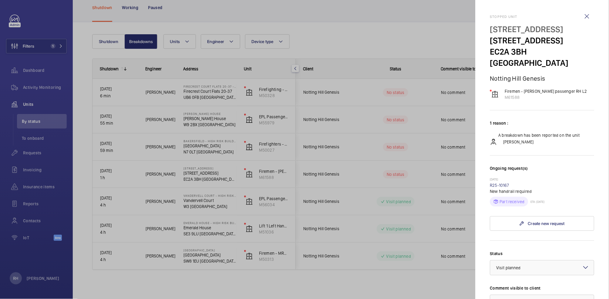
drag, startPoint x: 489, startPoint y: 52, endPoint x: 526, endPoint y: 52, distance: 37.0
click at [526, 52] on mat-sidenav "Stopped unit 3 Bowl Court 3 Bowl Court EC2A 3BH LONDON Notting Hill Genesis Fir…" at bounding box center [541, 149] width 133 height 299
copy p "EC2A 3BH"
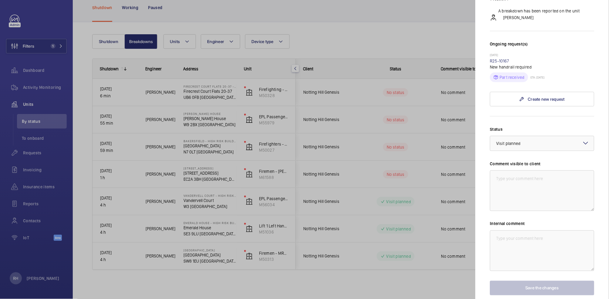
scroll to position [125, 0]
click at [532, 140] on div "× Visit planned" at bounding box center [516, 143] width 40 height 6
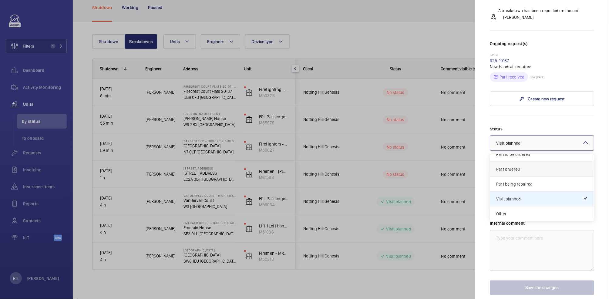
click at [526, 166] on span "Part ordered" at bounding box center [542, 169] width 92 height 6
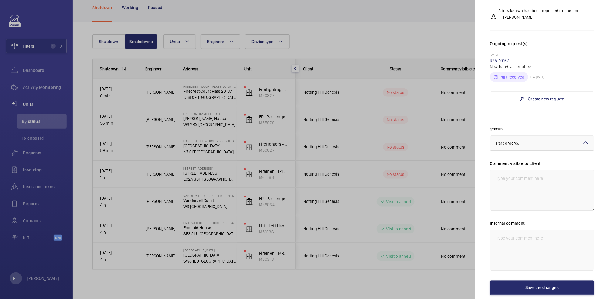
click at [530, 136] on div at bounding box center [542, 143] width 104 height 15
click at [524, 196] on span "Visit planned" at bounding box center [542, 199] width 92 height 6
click at [520, 236] on textarea at bounding box center [542, 250] width 104 height 41
type textarea "Assigned to Josh James"
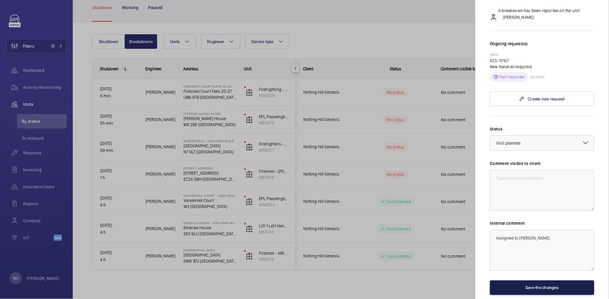
click at [562, 280] on button "Save the changes" at bounding box center [542, 287] width 104 height 15
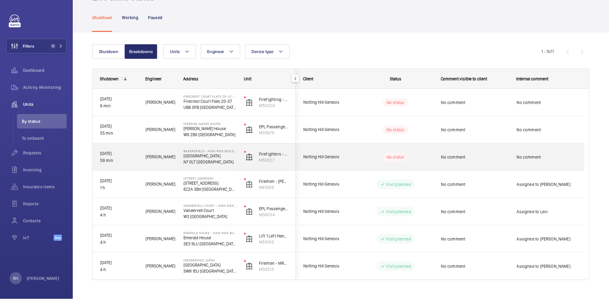
scroll to position [0, 0]
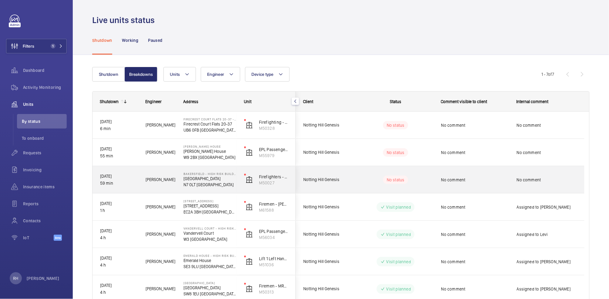
click at [218, 180] on p "Bakersfield" at bounding box center [209, 179] width 53 height 6
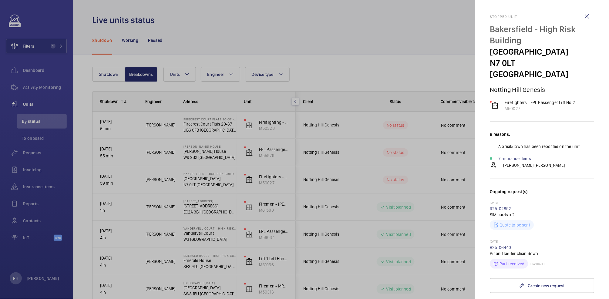
drag, startPoint x: 490, startPoint y: 62, endPoint x: 514, endPoint y: 62, distance: 24.3
click at [514, 62] on p "N7 0LT LONDON" at bounding box center [542, 68] width 104 height 22
copy p "N7 0LT"
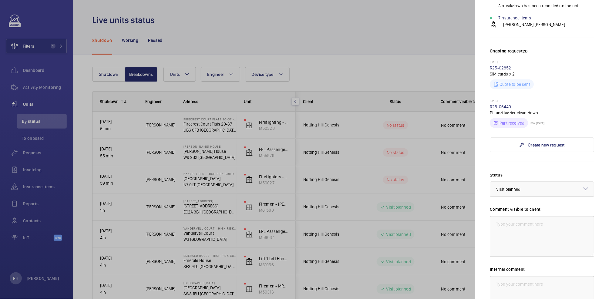
scroll to position [141, 0]
click at [524, 186] on div "× Visit planned" at bounding box center [516, 189] width 40 height 6
click at [516, 212] on span "Part ordered" at bounding box center [542, 215] width 92 height 6
click at [523, 186] on div "× Part ordered" at bounding box center [515, 189] width 39 height 6
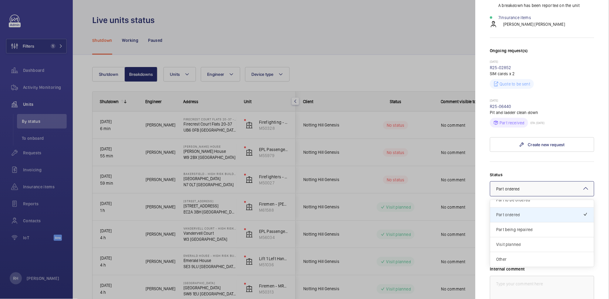
drag, startPoint x: 521, startPoint y: 229, endPoint x: 528, endPoint y: 250, distance: 21.8
click at [522, 237] on div "Visit planned" at bounding box center [542, 244] width 104 height 15
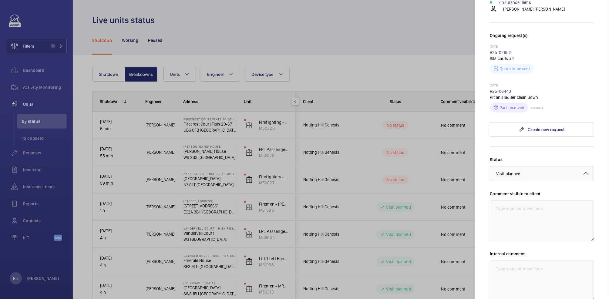
scroll to position [206, 0]
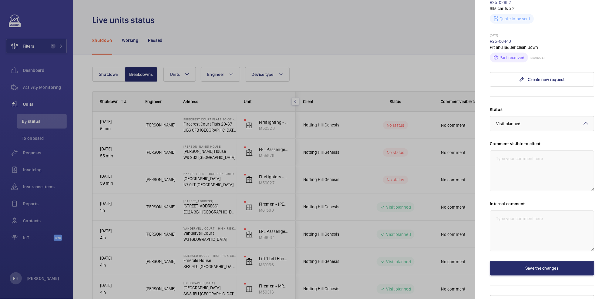
click at [526, 243] on div "Status Select a status × Visit planned × Comment visible to client Internal com…" at bounding box center [542, 190] width 104 height 169
click at [534, 219] on textarea at bounding box center [542, 231] width 104 height 41
type textarea "Assigned to Caine"
click at [554, 261] on button "Save the changes" at bounding box center [542, 268] width 104 height 15
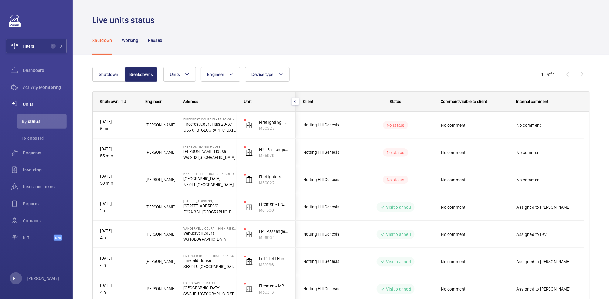
scroll to position [0, 0]
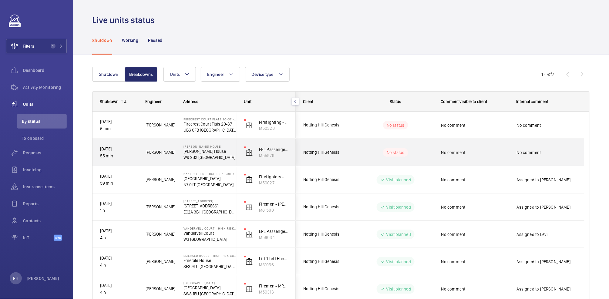
click at [180, 157] on div "Ernest Harriss House Ernest Harriss House W9 2BX LONDON" at bounding box center [206, 152] width 60 height 27
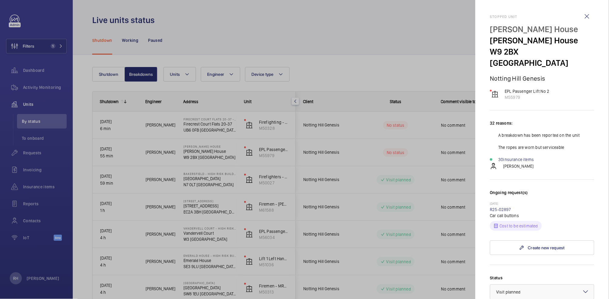
drag, startPoint x: 492, startPoint y: 52, endPoint x: 517, endPoint y: 51, distance: 24.9
click at [517, 51] on p "W9 2BX LONDON" at bounding box center [542, 57] width 104 height 22
copy p "W9 2BX"
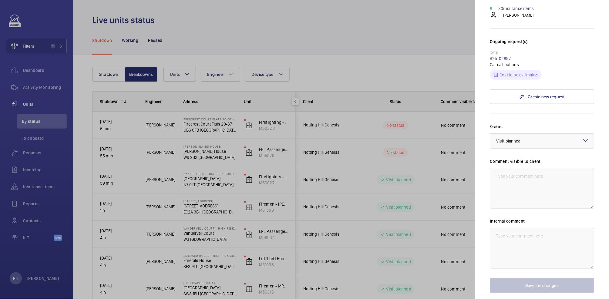
scroll to position [153, 0]
click at [535, 136] on div "× Visit planned" at bounding box center [516, 139] width 40 height 6
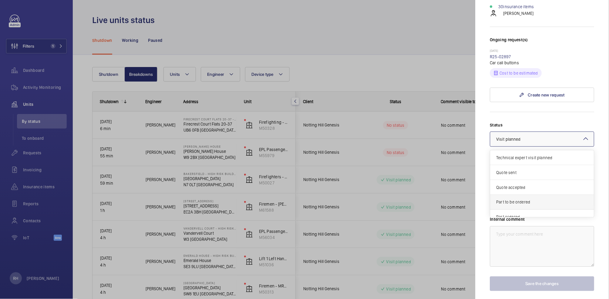
scroll to position [52, 0]
drag, startPoint x: 522, startPoint y: 147, endPoint x: 523, endPoint y: 132, distance: 15.5
click at [522, 158] on div "Part ordered" at bounding box center [542, 165] width 104 height 15
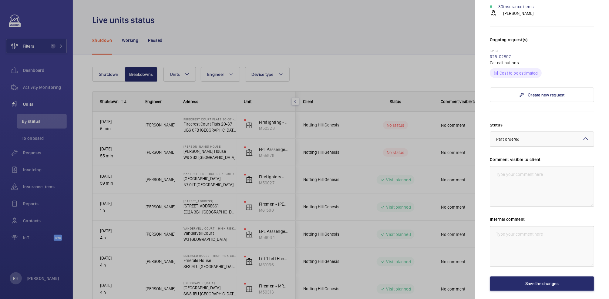
click at [523, 136] on div "× Part ordered" at bounding box center [515, 139] width 39 height 6
click at [519, 192] on span "Visit planned" at bounding box center [542, 195] width 92 height 6
click at [527, 236] on textarea at bounding box center [542, 246] width 104 height 41
type textarea "Assigned to Piotr"
click at [560, 276] on button "Save the changes" at bounding box center [542, 283] width 104 height 15
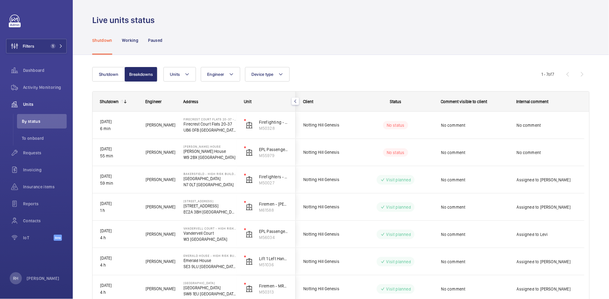
scroll to position [0, 0]
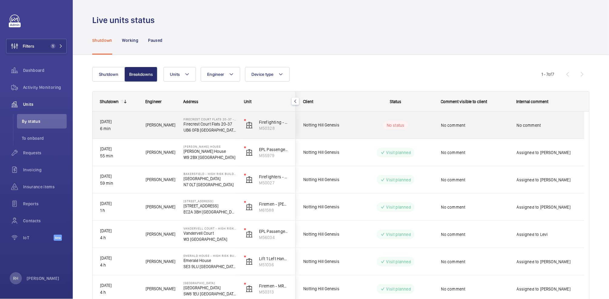
click at [223, 131] on p "UB6 0FB LONDON" at bounding box center [209, 130] width 53 height 6
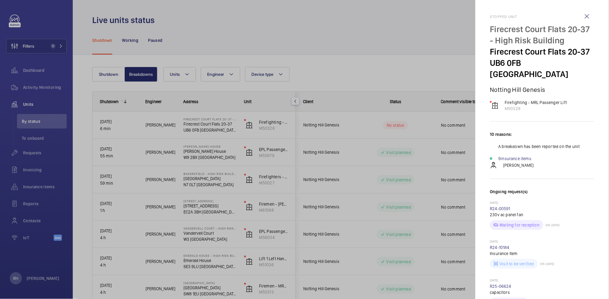
drag, startPoint x: 491, startPoint y: 76, endPoint x: 522, endPoint y: 77, distance: 31.2
click at [522, 77] on p "UB6 0FB LONDON" at bounding box center [542, 68] width 104 height 22
copy p "UB6 0FB"
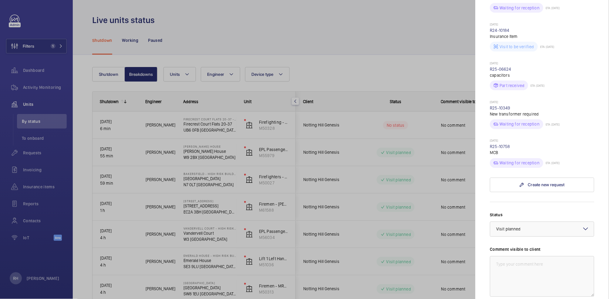
scroll to position [247, 0]
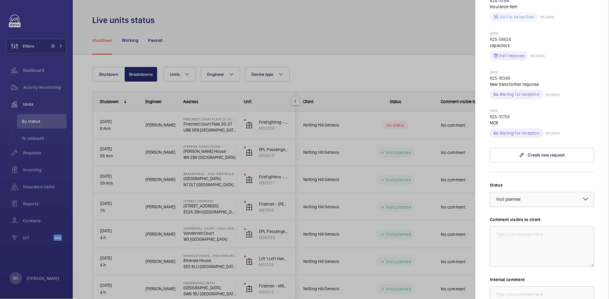
click at [528, 199] on div "× Visit planned" at bounding box center [516, 199] width 40 height 6
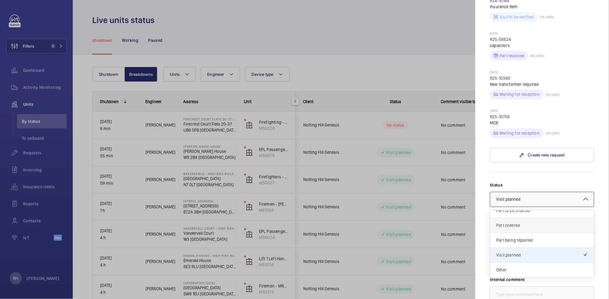
click at [514, 223] on span "Part ordered" at bounding box center [542, 226] width 92 height 6
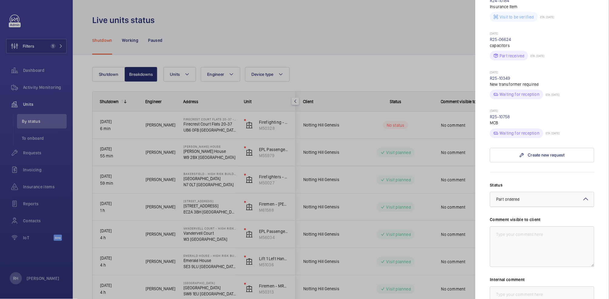
click at [518, 202] on div "× Part ordered" at bounding box center [515, 199] width 39 height 6
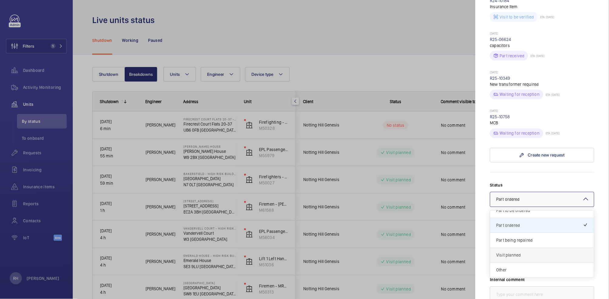
click at [531, 253] on span "Visit planned" at bounding box center [542, 255] width 92 height 6
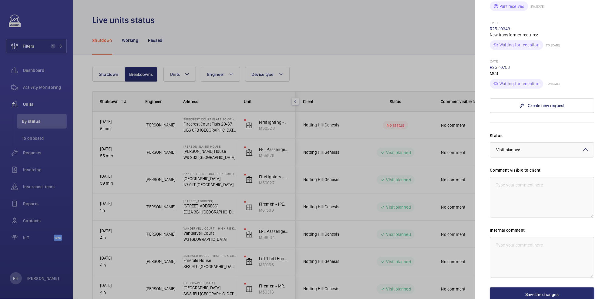
scroll to position [300, 0]
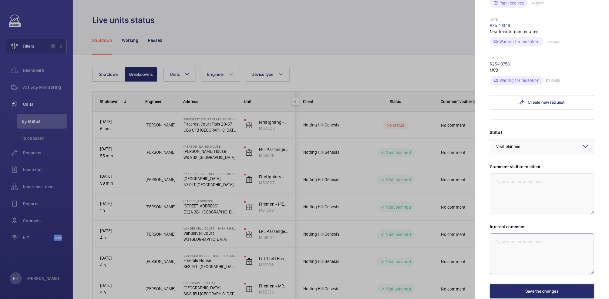
drag, startPoint x: 518, startPoint y: 264, endPoint x: 519, endPoint y: 261, distance: 3.0
click at [518, 263] on textarea at bounding box center [542, 254] width 104 height 41
type textarea "Assigned to John"
click at [548, 293] on button "Save the changes" at bounding box center [542, 291] width 104 height 15
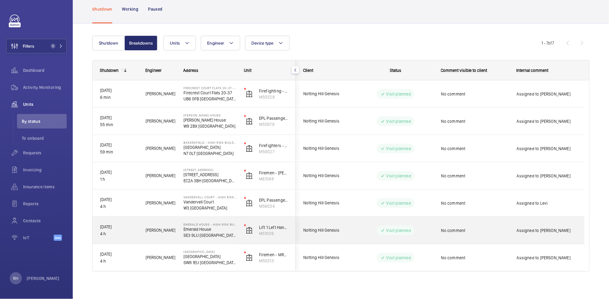
scroll to position [33, 0]
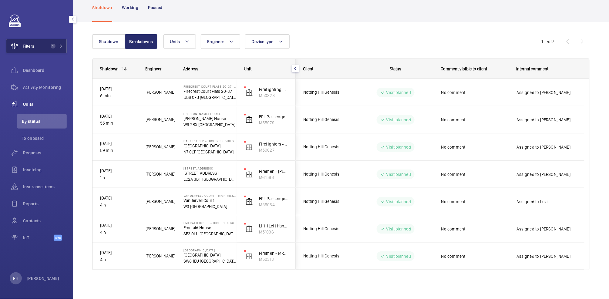
click at [38, 47] on button "Filters 1" at bounding box center [36, 46] width 61 height 15
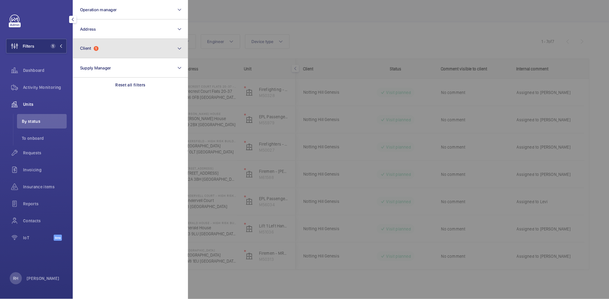
click at [97, 52] on button "Client 1" at bounding box center [130, 48] width 115 height 19
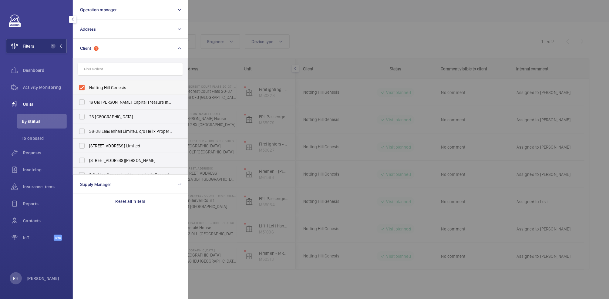
click at [93, 88] on span "Notting Hill Genesis" at bounding box center [130, 88] width 83 height 6
click at [88, 88] on input "Notting Hill Genesis" at bounding box center [82, 88] width 12 height 12
checkbox input "false"
click at [297, 22] on div at bounding box center [492, 149] width 609 height 299
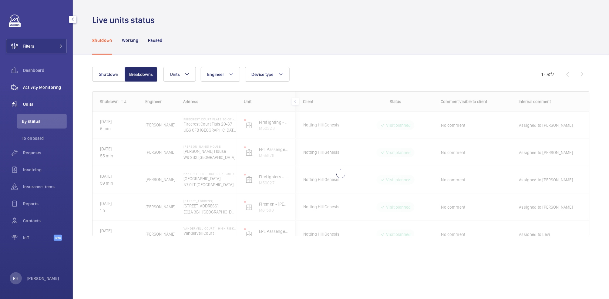
click at [30, 86] on span "Activity Monitoring" at bounding box center [45, 87] width 44 height 6
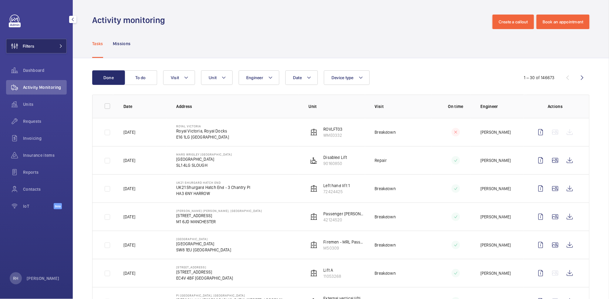
click at [48, 48] on button "Filters" at bounding box center [36, 46] width 61 height 15
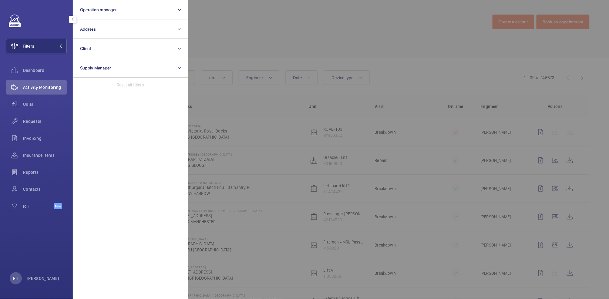
click at [261, 27] on div at bounding box center [492, 149] width 609 height 299
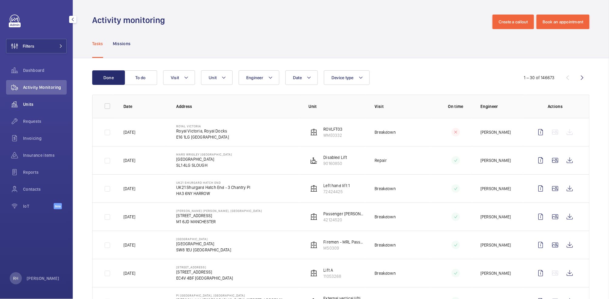
click at [27, 101] on span "Units" at bounding box center [45, 104] width 44 height 6
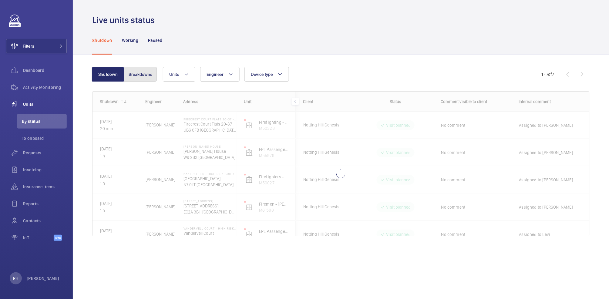
click at [134, 76] on button "Breakdowns" at bounding box center [140, 74] width 33 height 15
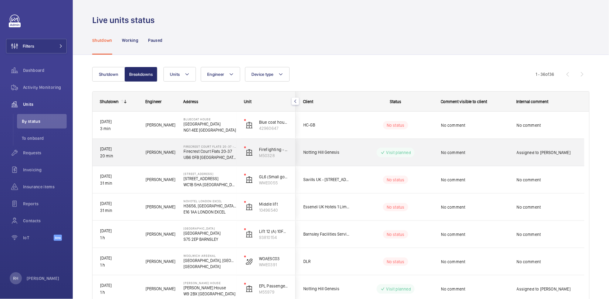
click at [487, 157] on div "No comment" at bounding box center [475, 153] width 68 height 14
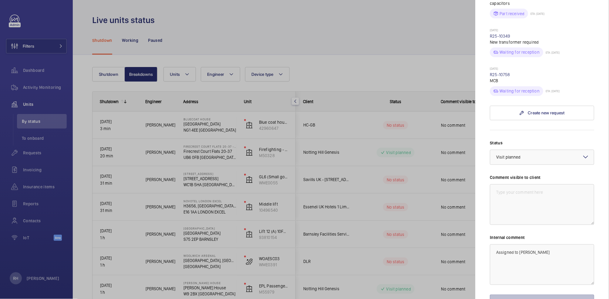
scroll to position [329, 0]
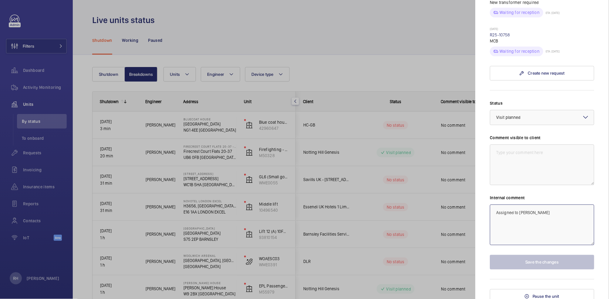
click at [543, 218] on textarea "Assigned to John" at bounding box center [542, 225] width 104 height 41
drag, startPoint x: 492, startPoint y: 209, endPoint x: 465, endPoint y: 204, distance: 28.2
click at [474, 209] on mat-sidenav-container "Filters Dashboard Activity Monitoring Units By status To onboard Requests Invoi…" at bounding box center [304, 149] width 609 height 299
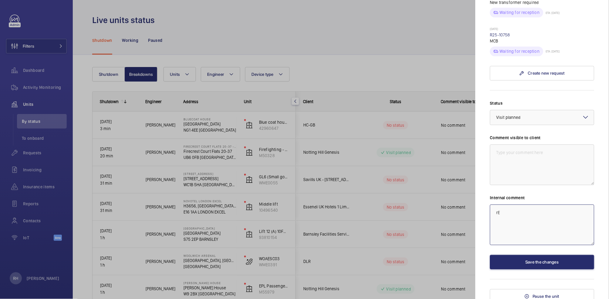
type textarea "r"
type textarea "Re-assigned to Josh M"
click at [551, 262] on button "Save the changes" at bounding box center [542, 262] width 104 height 15
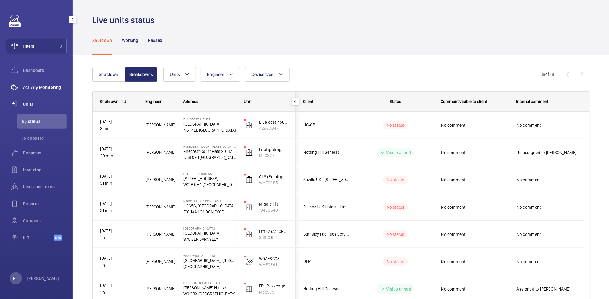
click at [43, 89] on span "Activity Monitoring" at bounding box center [45, 87] width 44 height 6
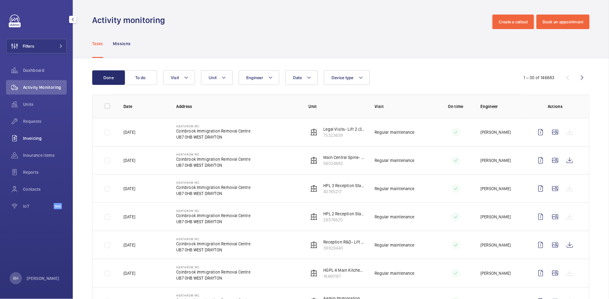
click at [34, 139] on span "Invoicing" at bounding box center [45, 138] width 44 height 6
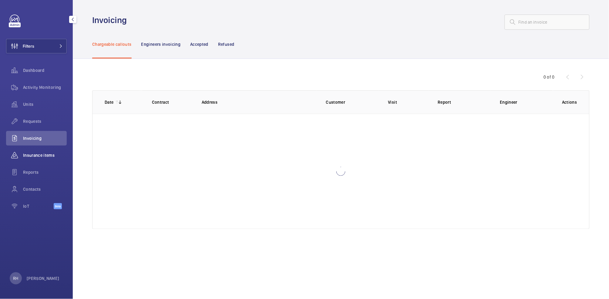
click at [39, 156] on span "Insurance items" at bounding box center [45, 155] width 44 height 6
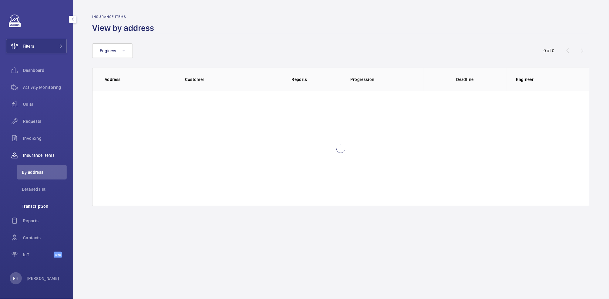
click at [40, 203] on span "Transcription" at bounding box center [44, 206] width 45 height 6
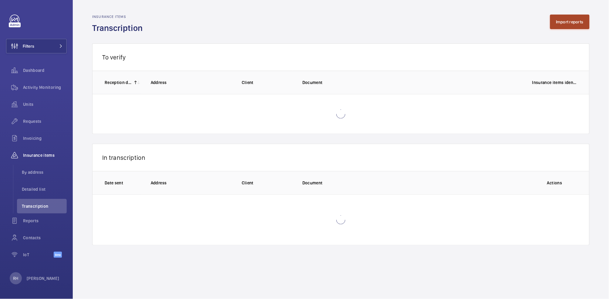
click at [565, 23] on button "Import reports" at bounding box center [570, 22] width 40 height 15
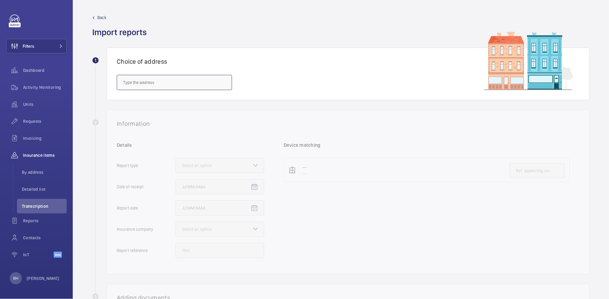
click at [158, 86] on input "text" at bounding box center [174, 82] width 115 height 15
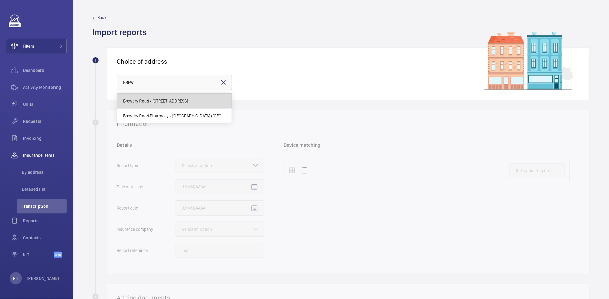
click at [184, 99] on span "Brewery Road - 55-61 Brewery Rd, LONDON N7 9QH" at bounding box center [155, 101] width 65 height 6
type input "Brewery Road - 55-61 Brewery Rd, LONDON N7 9QH"
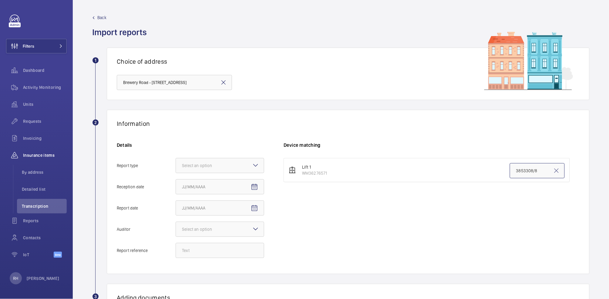
drag, startPoint x: 537, startPoint y: 171, endPoint x: 514, endPoint y: 176, distance: 23.7
click at [478, 172] on li "Lift 1 WM36276571 3853308/8" at bounding box center [426, 170] width 286 height 24
drag, startPoint x: 48, startPoint y: 88, endPoint x: 45, endPoint y: 87, distance: 3.3
click at [48, 89] on span "Activity Monitoring" at bounding box center [45, 87] width 44 height 6
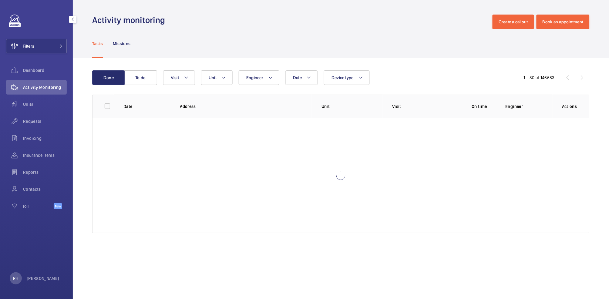
drag, startPoint x: 50, startPoint y: 51, endPoint x: 71, endPoint y: 42, distance: 22.6
click at [50, 51] on button "Filters" at bounding box center [36, 46] width 61 height 15
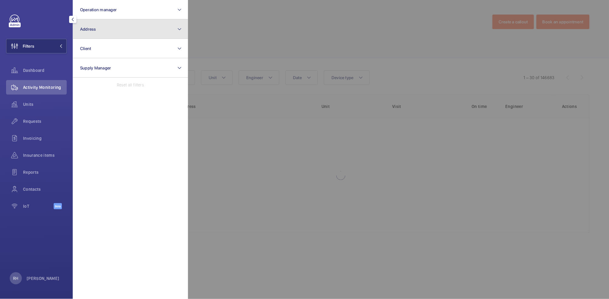
click at [110, 32] on button "Address" at bounding box center [130, 28] width 115 height 19
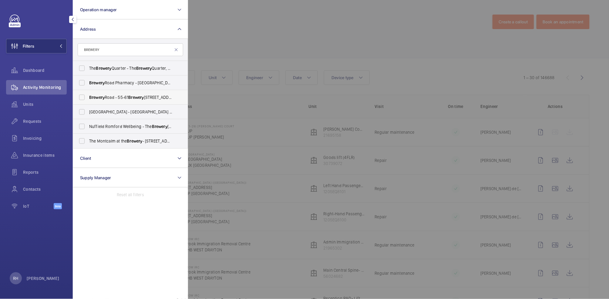
type input "BREWERY"
click at [129, 96] on span "Brewery Road - 55-61 Brewery Rd, LONDON N7 9QH" at bounding box center [130, 97] width 83 height 6
click at [88, 96] on input "Brewery Road - 55-61 Brewery Rd, LONDON N7 9QH" at bounding box center [82, 97] width 12 height 12
checkbox input "true"
drag, startPoint x: 241, startPoint y: 32, endPoint x: 232, endPoint y: 28, distance: 9.8
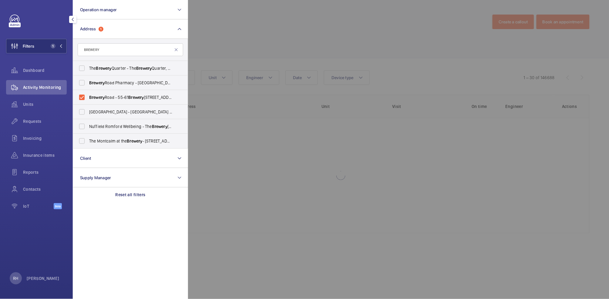
click at [241, 32] on div at bounding box center [492, 149] width 609 height 299
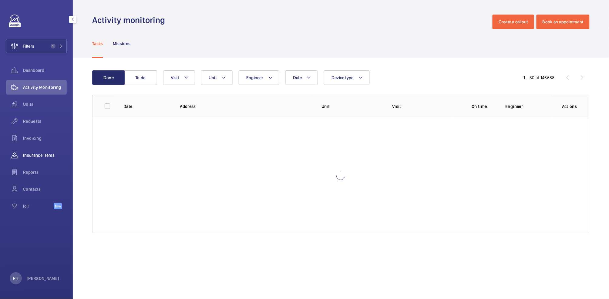
click at [38, 155] on span "Insurance items" at bounding box center [45, 155] width 44 height 6
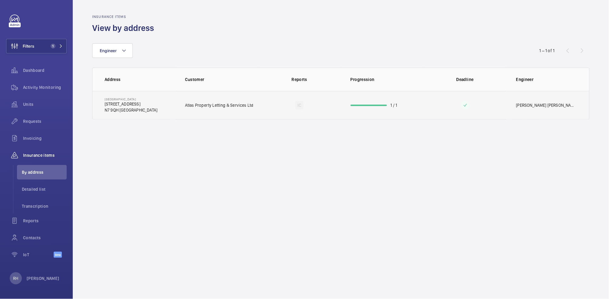
click at [431, 109] on td at bounding box center [464, 105] width 83 height 28
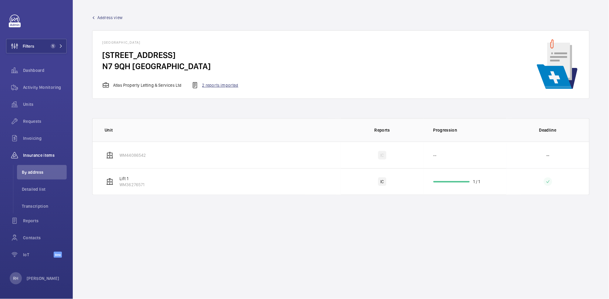
click at [228, 85] on div "2 reports imported" at bounding box center [214, 85] width 47 height 7
